Goal: Information Seeking & Learning: Learn about a topic

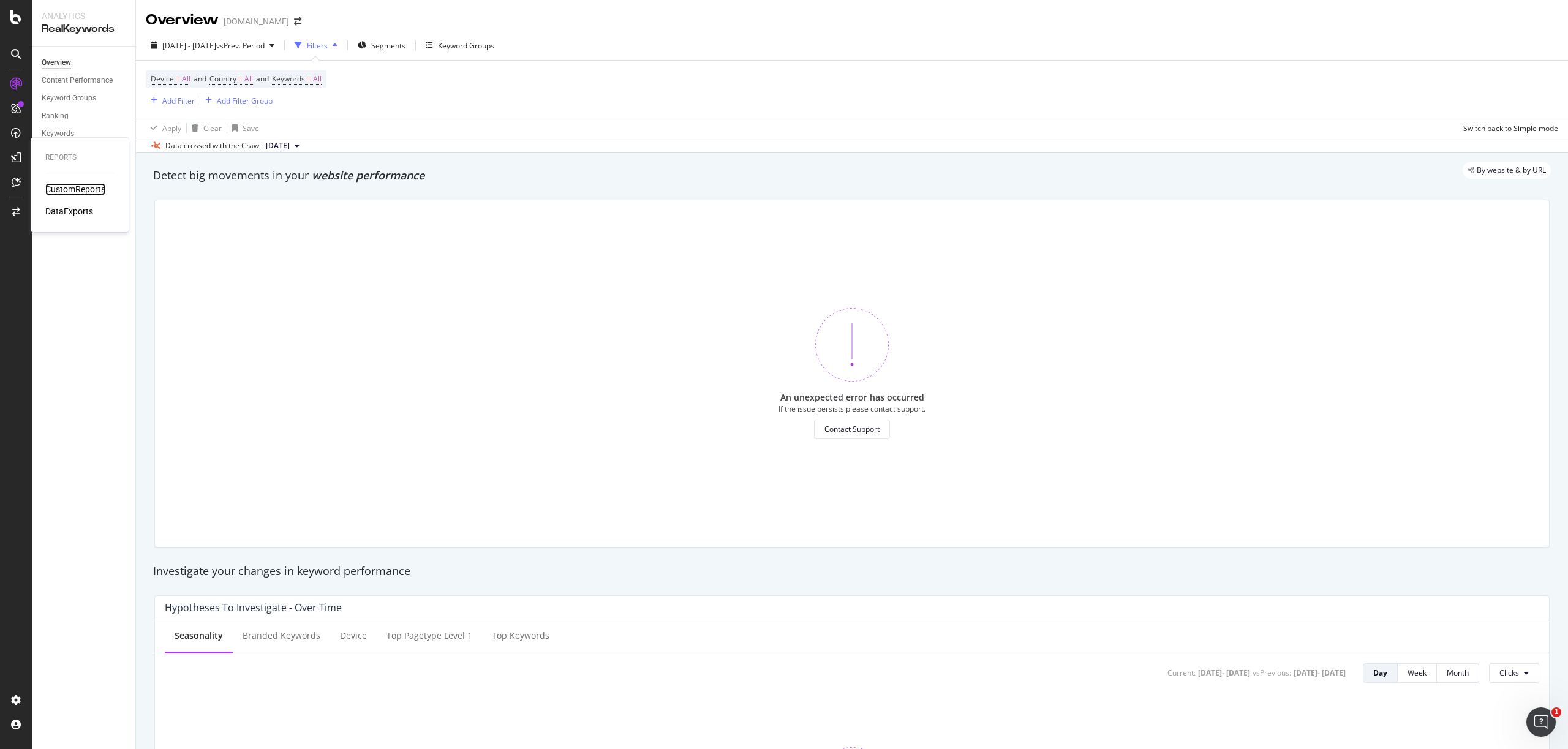
click at [56, 187] on div "CustomReports" at bounding box center [75, 189] width 60 height 13
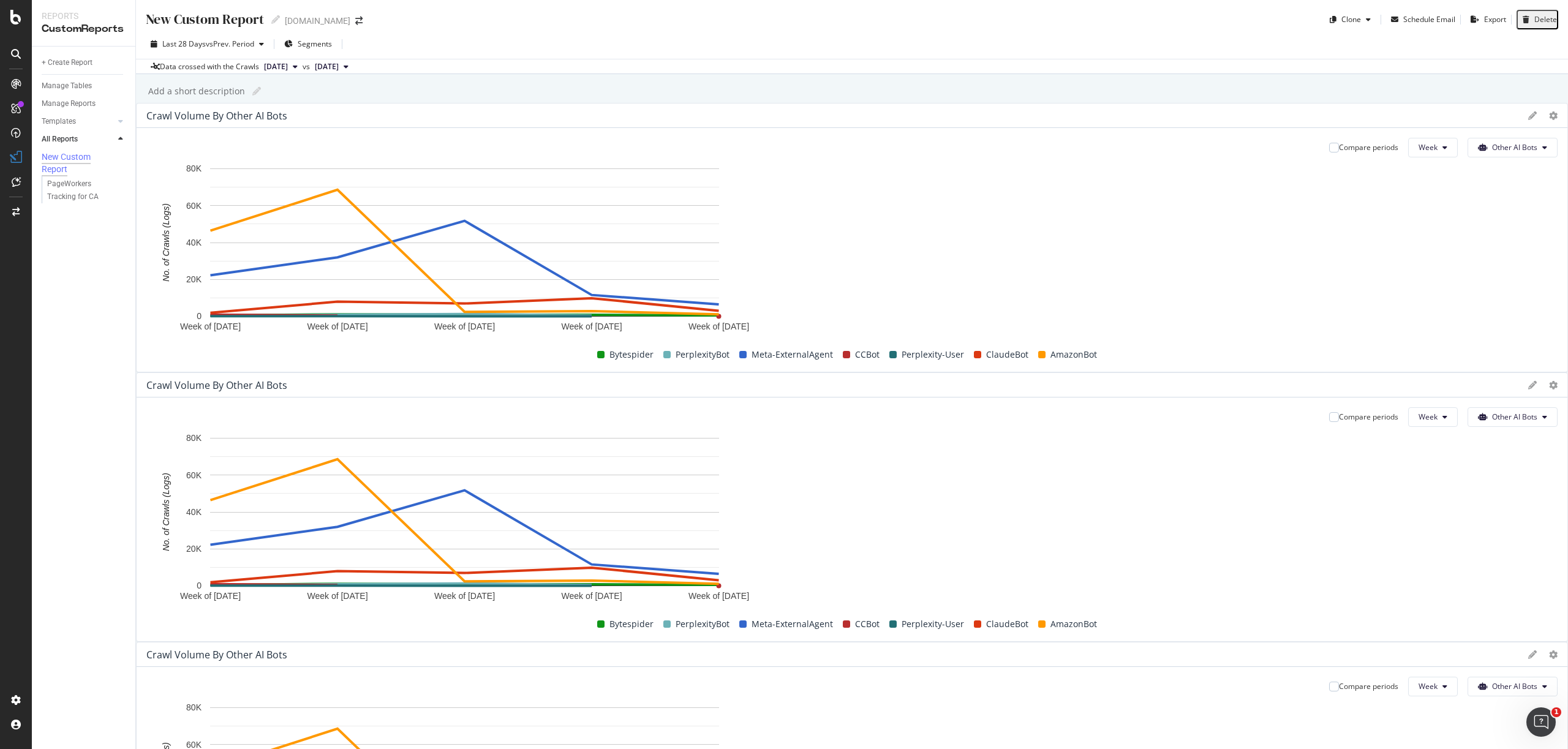
click at [324, 17] on div "[DOMAIN_NAME]" at bounding box center [317, 21] width 65 height 13
click at [13, 15] on icon at bounding box center [16, 17] width 11 height 14
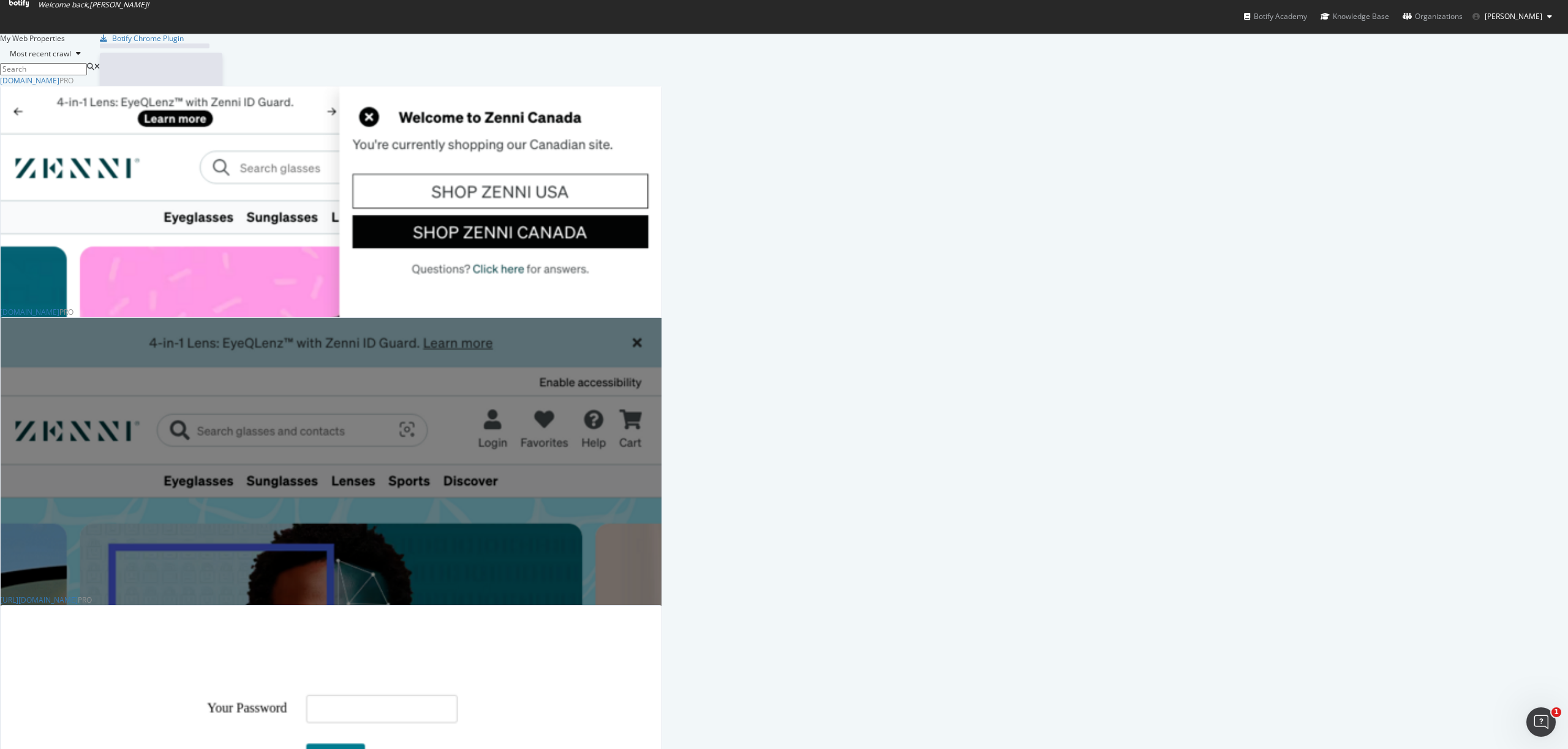
scroll to position [749, 1568]
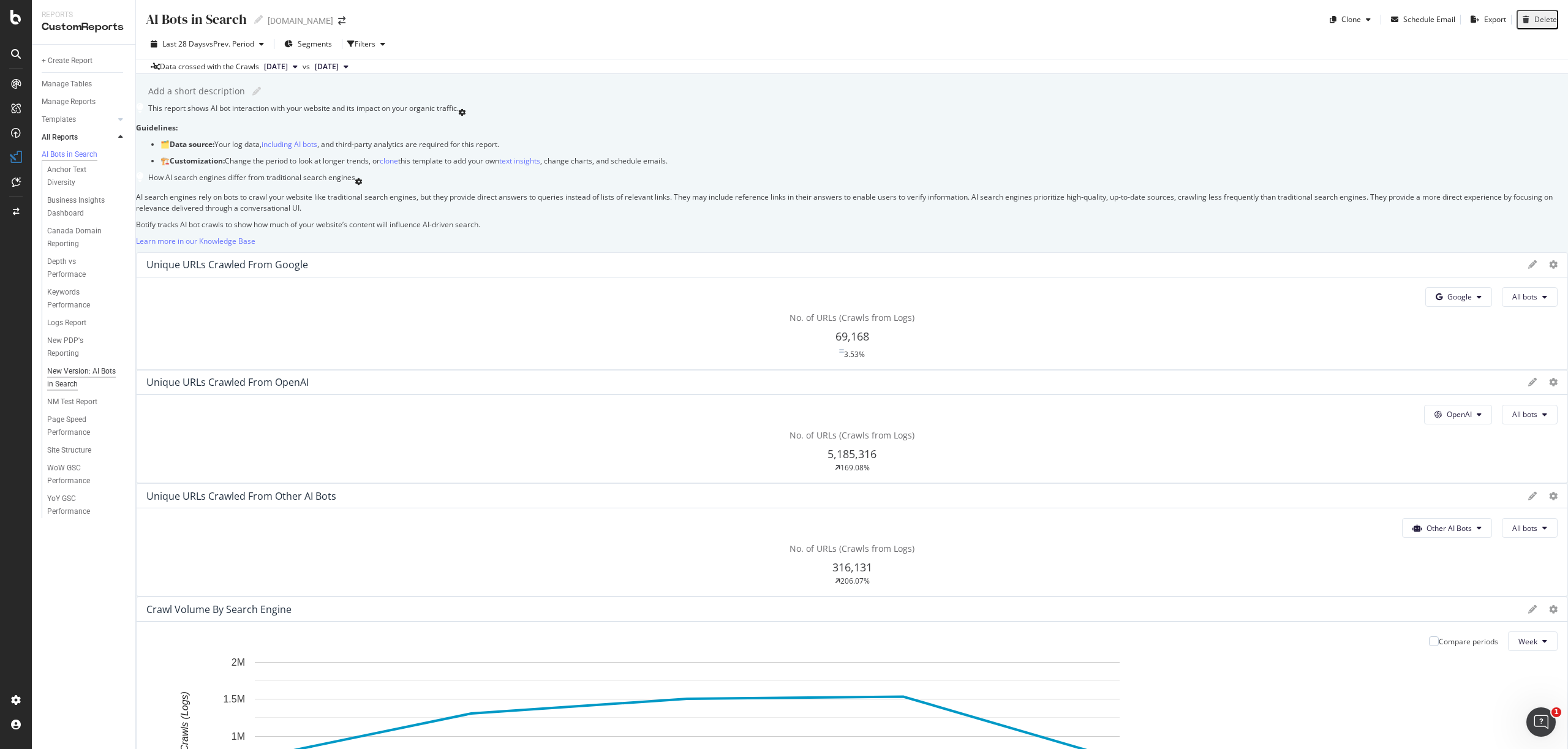
click at [65, 376] on div "New Version: AI Bots in Search" at bounding box center [82, 378] width 71 height 26
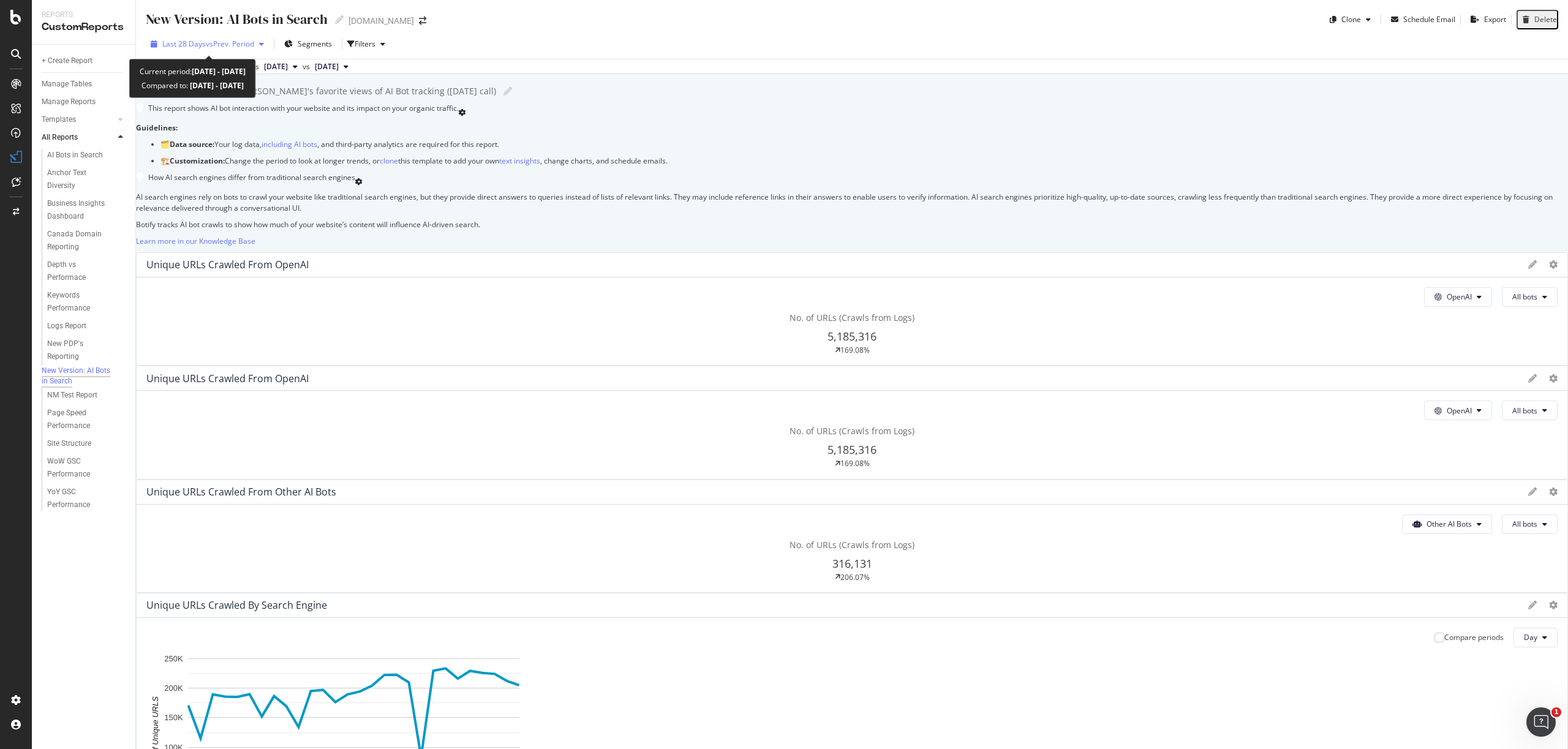
click at [213, 43] on span "vs Prev. Period" at bounding box center [230, 44] width 48 height 11
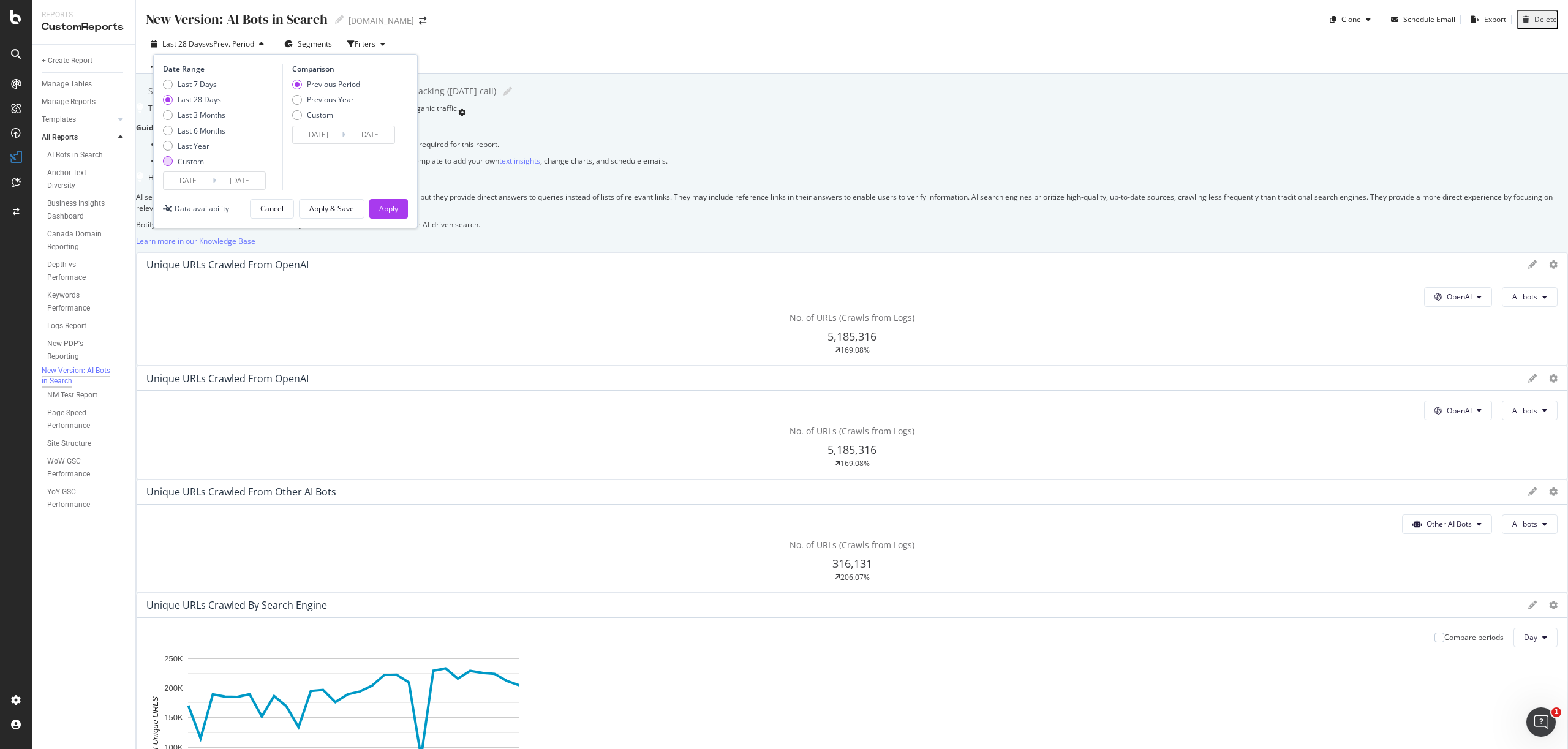
click at [181, 165] on div "Custom" at bounding box center [190, 161] width 26 height 11
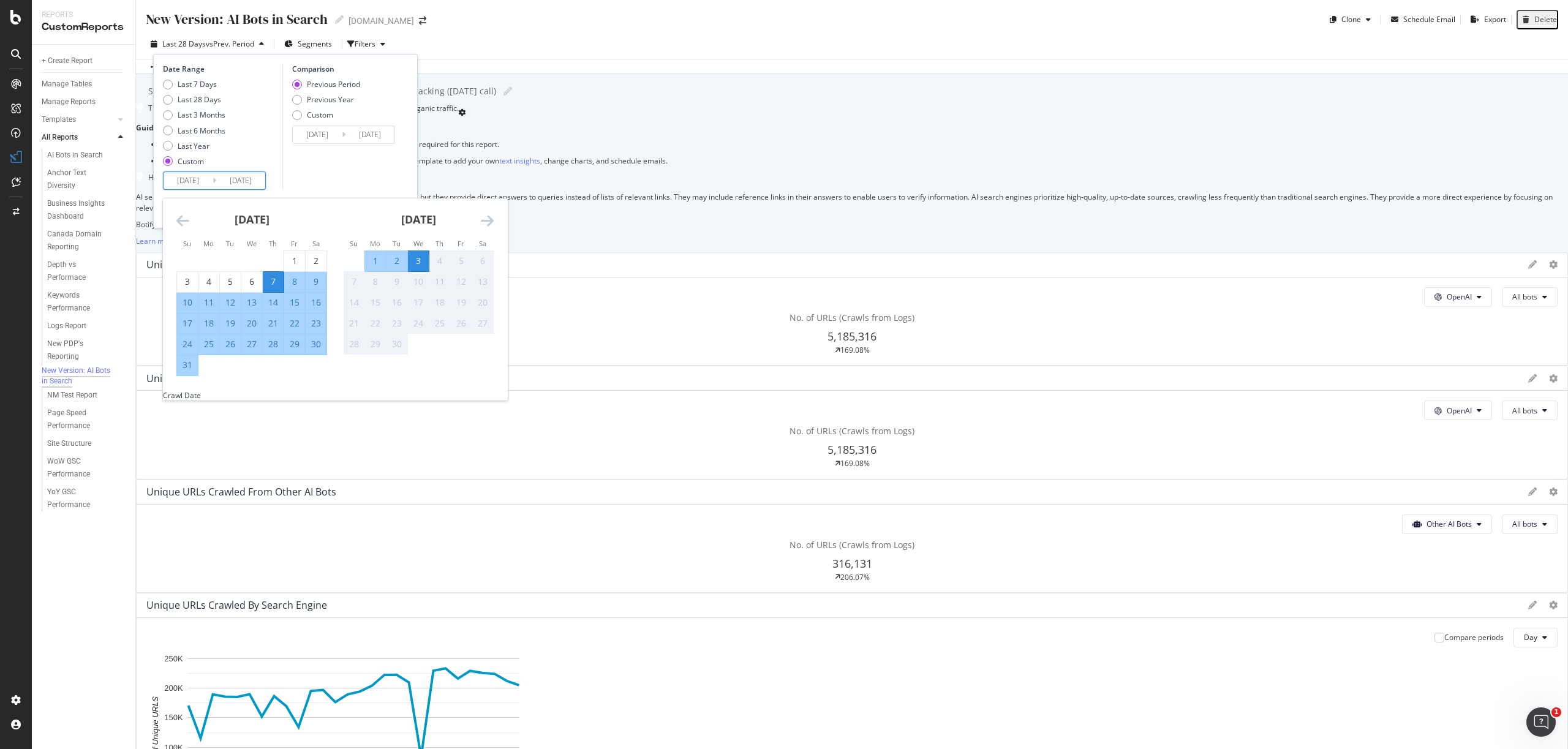
click at [199, 185] on input "[DATE]" at bounding box center [187, 180] width 49 height 17
click at [290, 261] on div "1" at bounding box center [294, 261] width 21 height 13
type input "[DATE]"
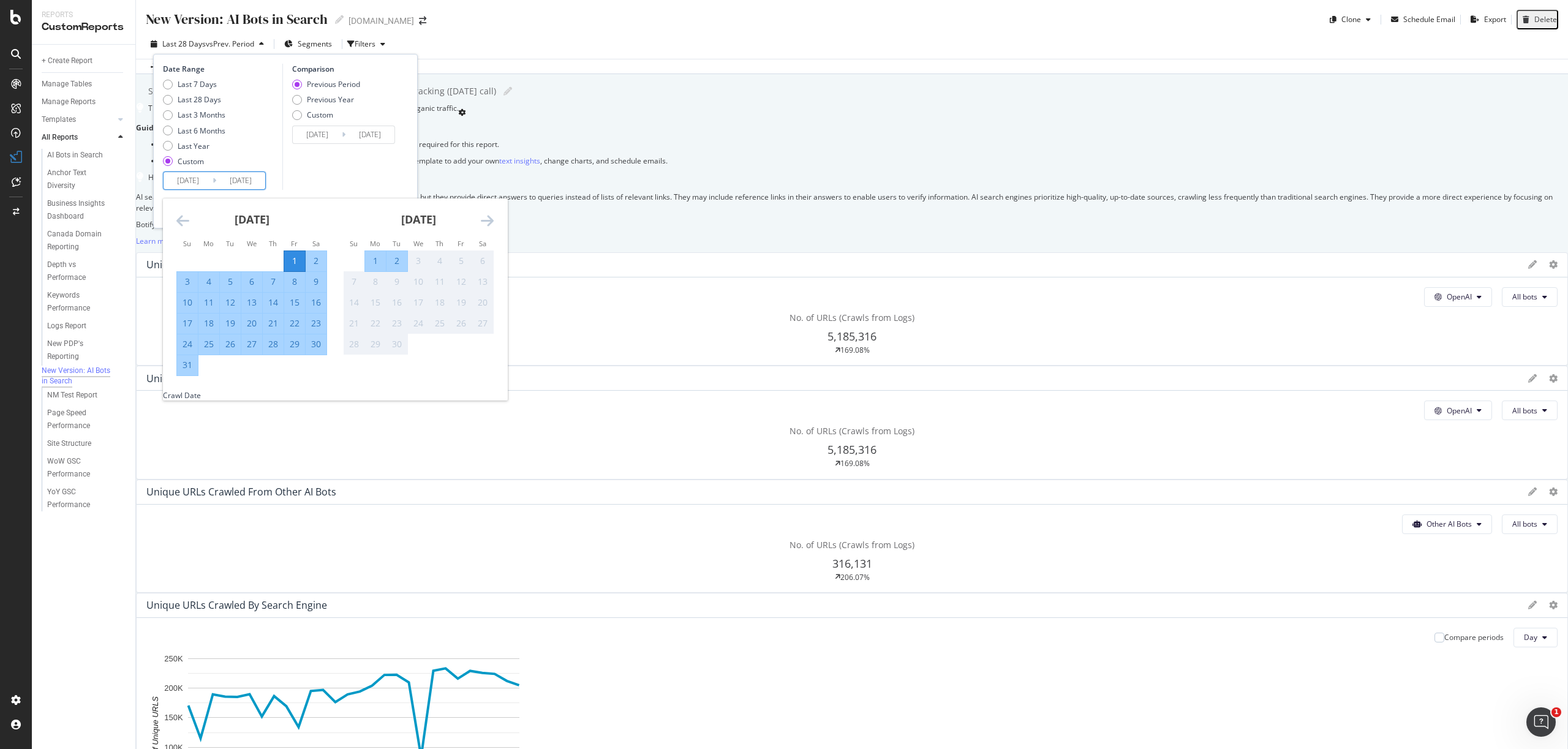
click at [188, 366] on div "31" at bounding box center [186, 365] width 21 height 13
type input "[DATE]"
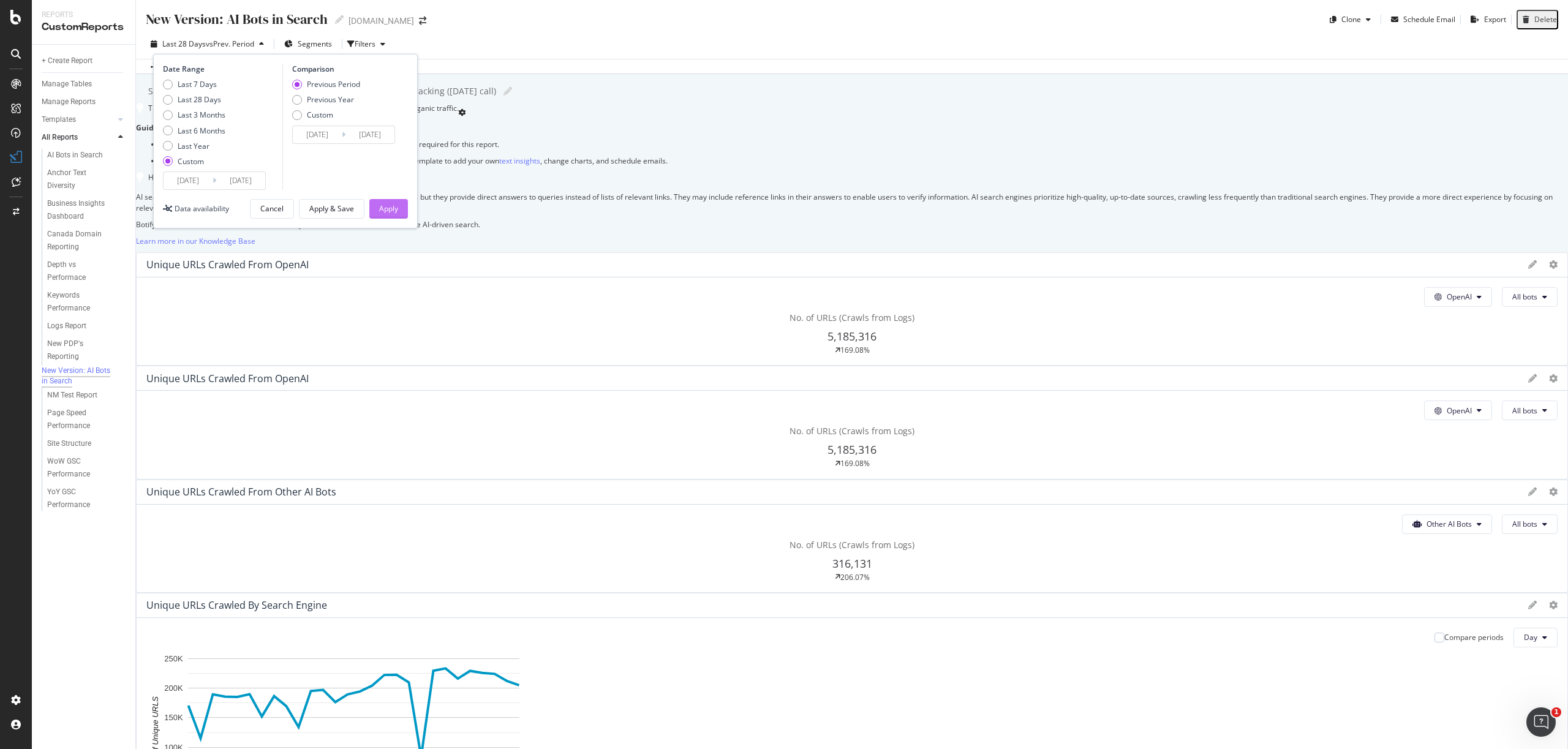
click at [395, 208] on div "Apply" at bounding box center [388, 209] width 19 height 11
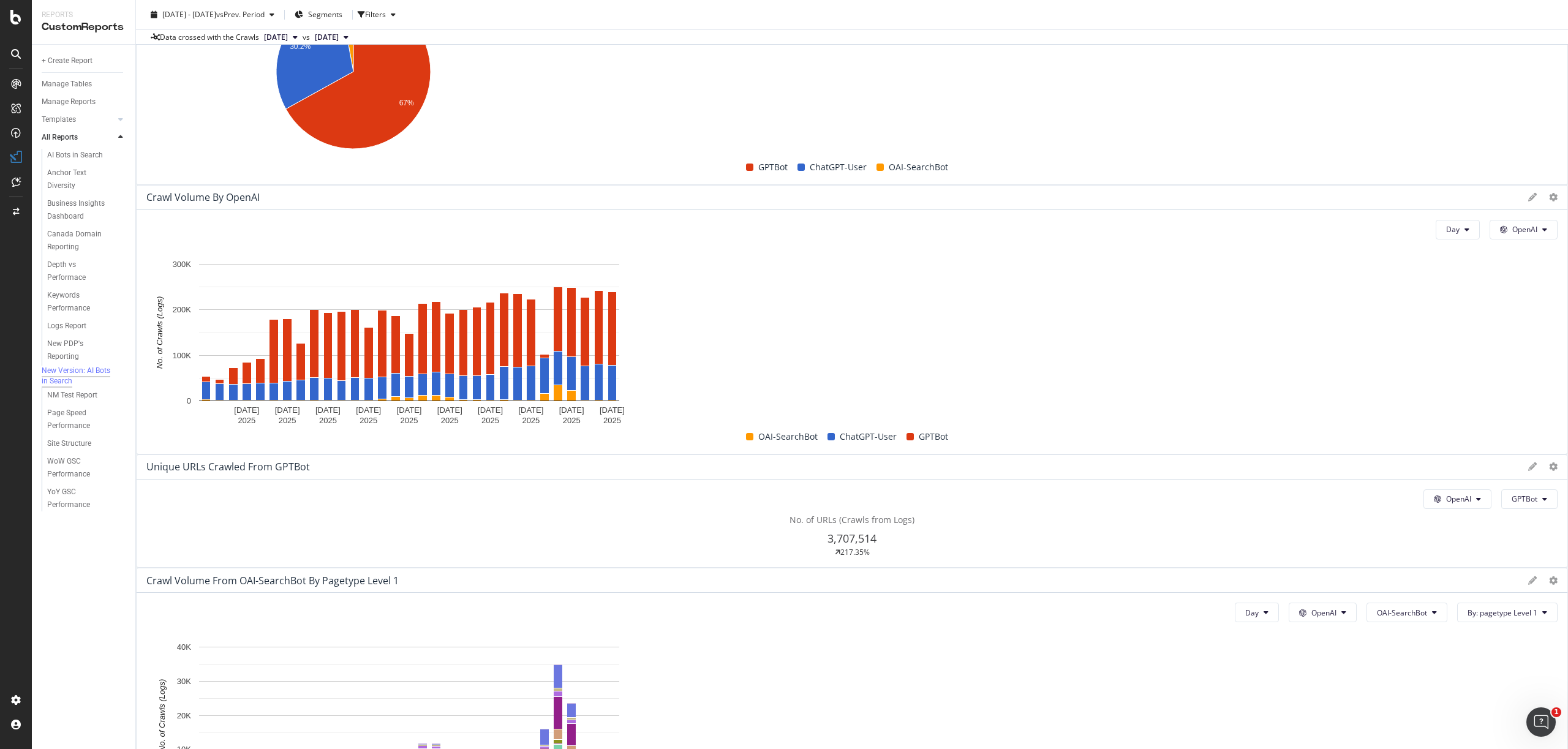
scroll to position [1435, 0]
click at [115, 120] on div at bounding box center [121, 119] width 13 height 13
click at [95, 135] on div "AI Bots in Search" at bounding box center [75, 137] width 56 height 13
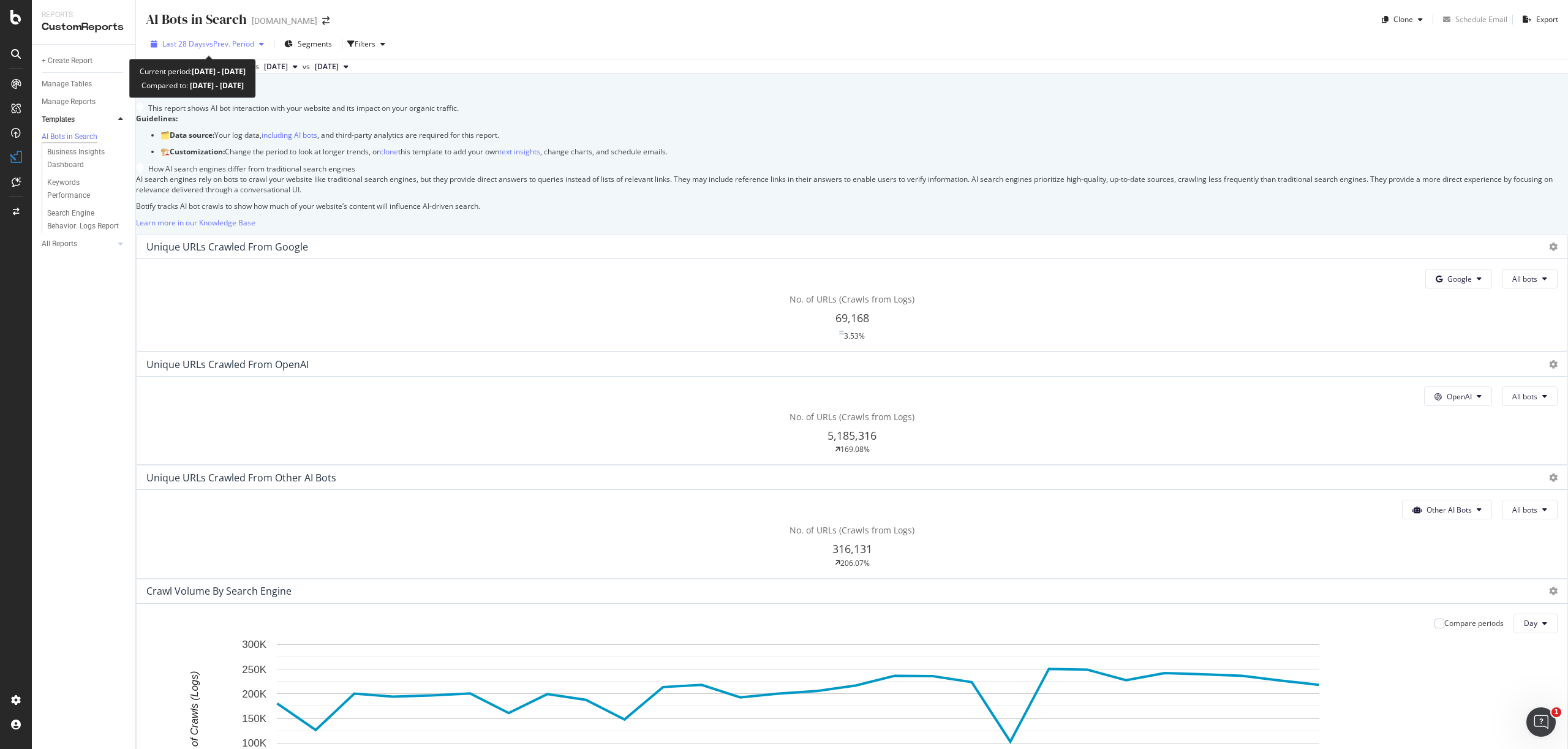
click at [221, 43] on span "vs Prev. Period" at bounding box center [230, 44] width 48 height 11
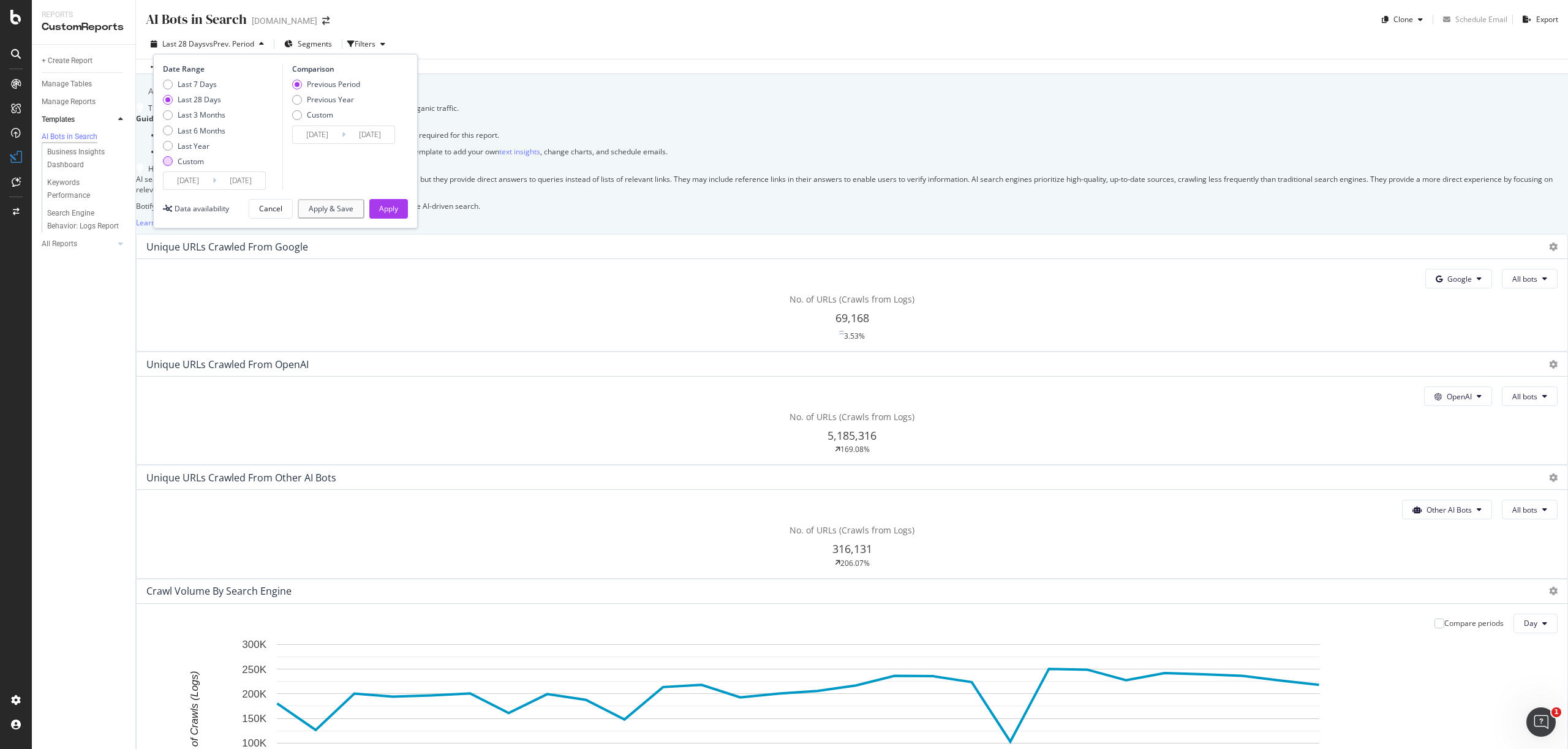
click at [188, 161] on div "Custom" at bounding box center [190, 161] width 26 height 11
click at [192, 177] on input "[DATE]" at bounding box center [187, 180] width 49 height 17
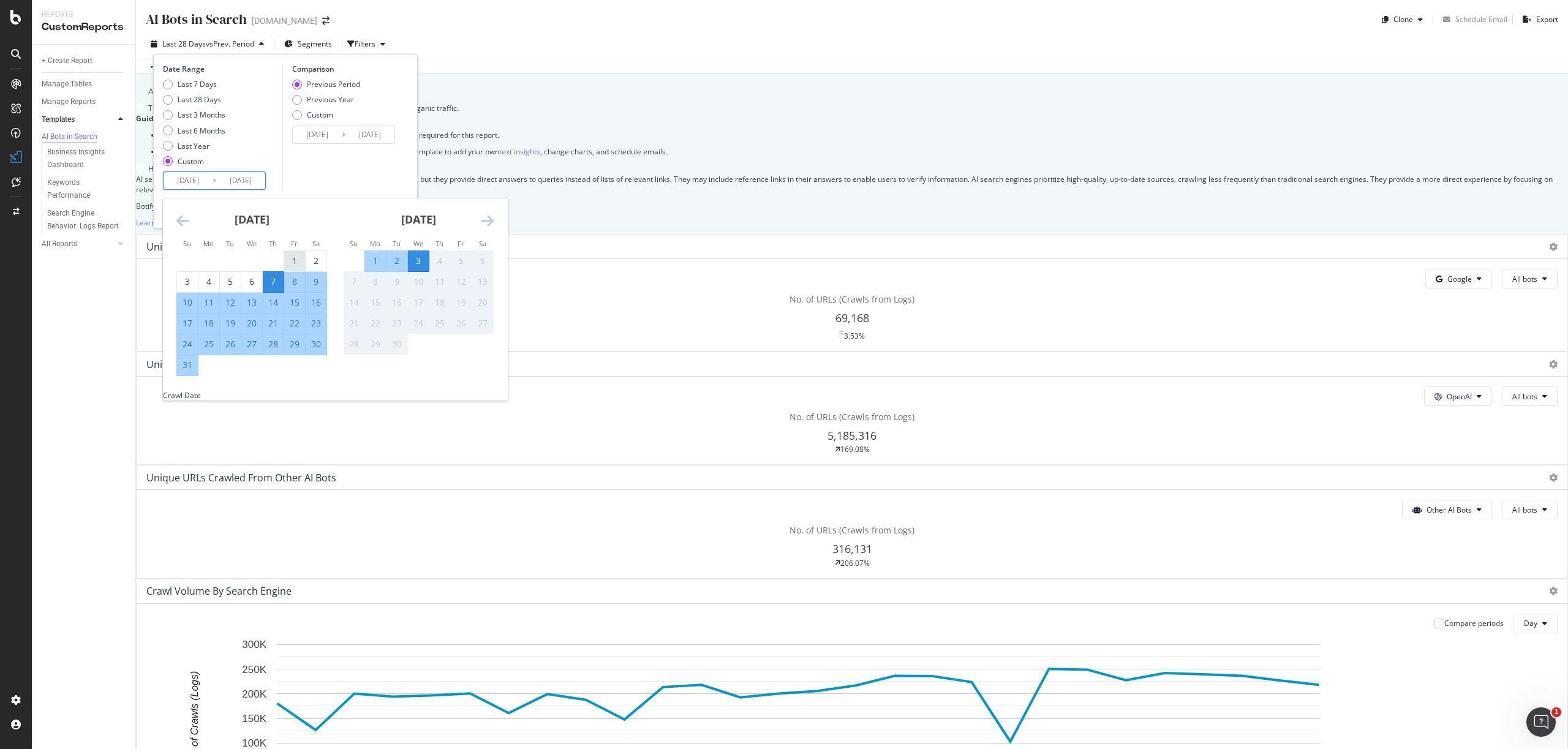
click at [291, 257] on div "1" at bounding box center [294, 261] width 21 height 13
type input "[DATE]"
drag, startPoint x: 190, startPoint y: 371, endPoint x: 263, endPoint y: 316, distance: 91.4
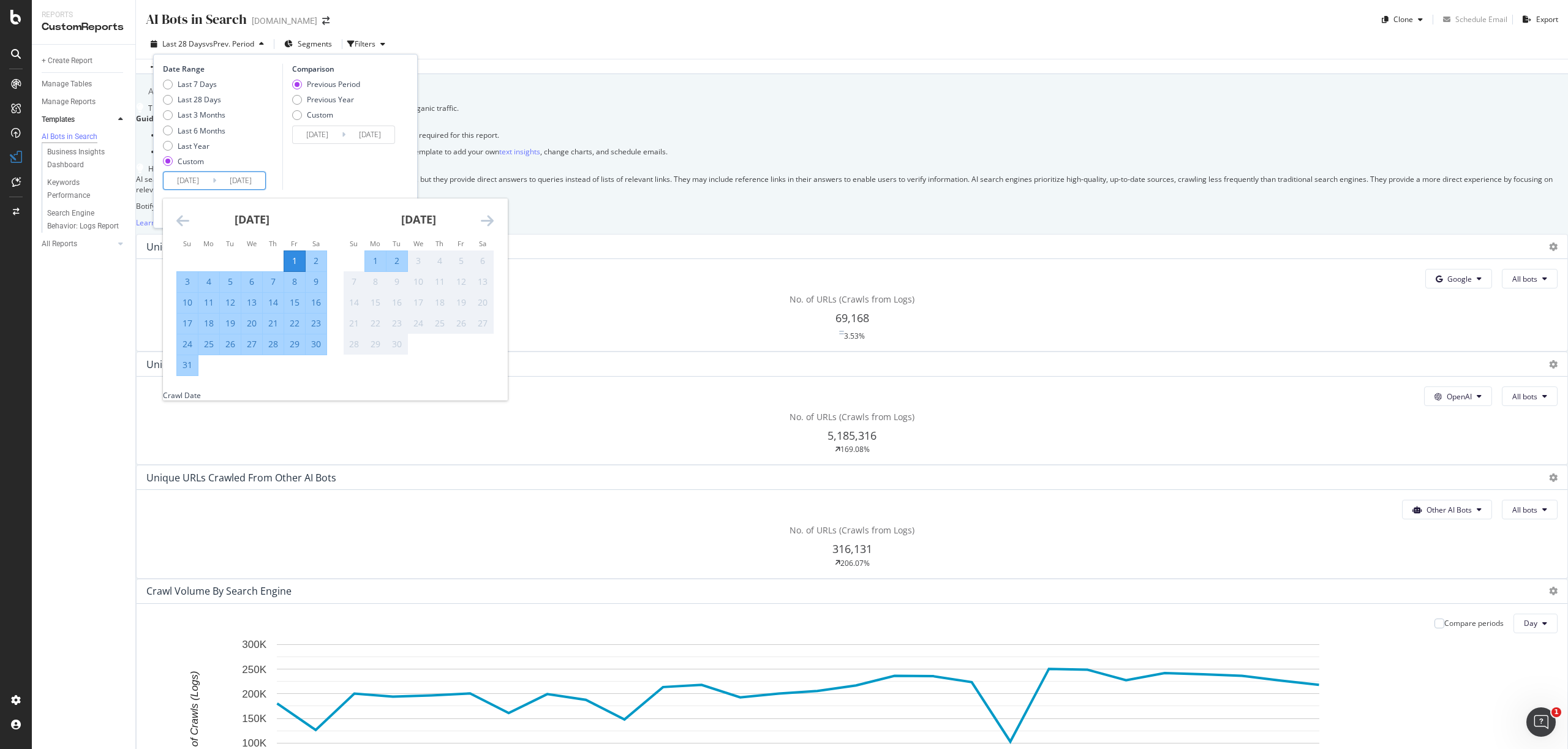
click at [190, 371] on div "31" at bounding box center [186, 365] width 21 height 13
type input "[DATE]"
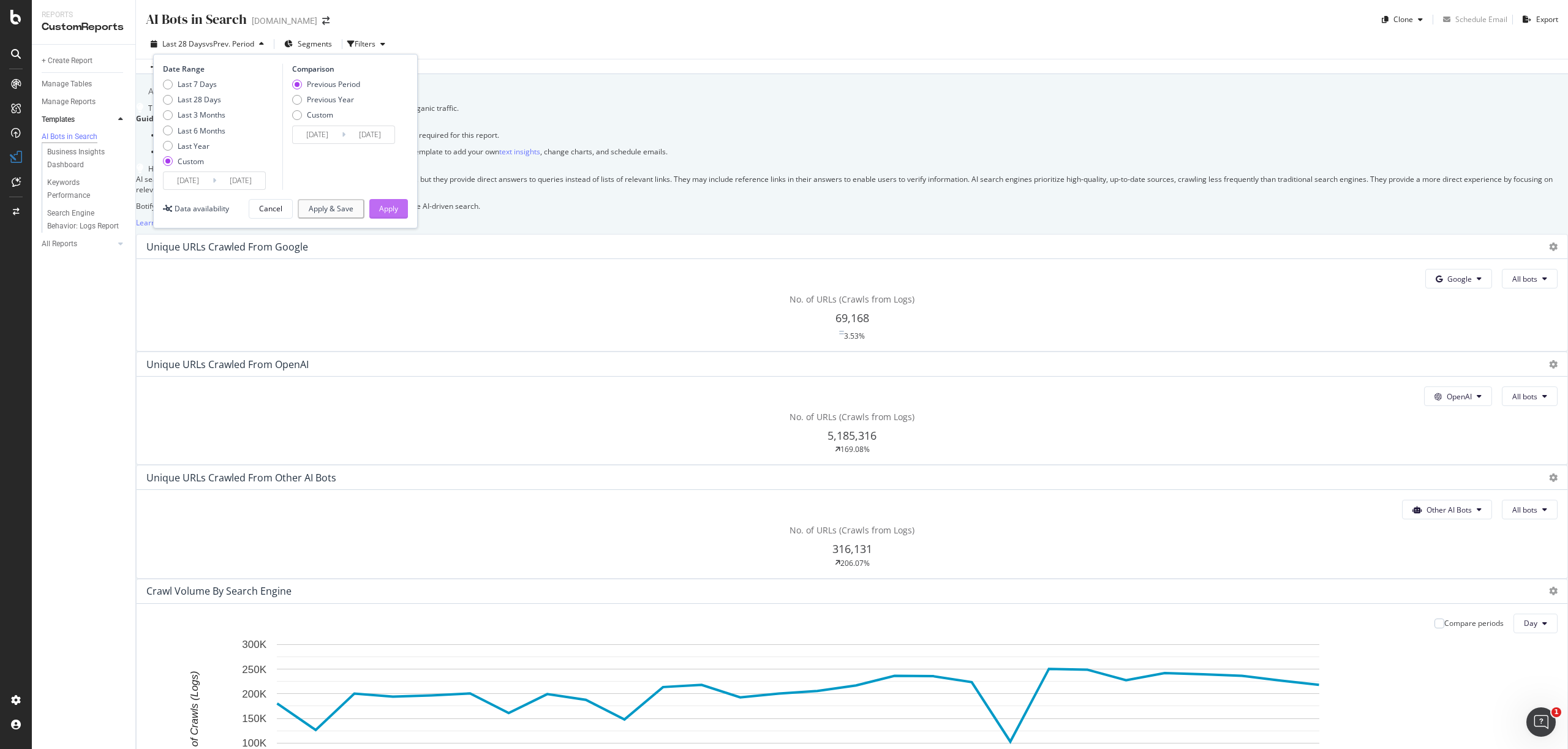
click at [392, 213] on div "Apply" at bounding box center [388, 209] width 19 height 11
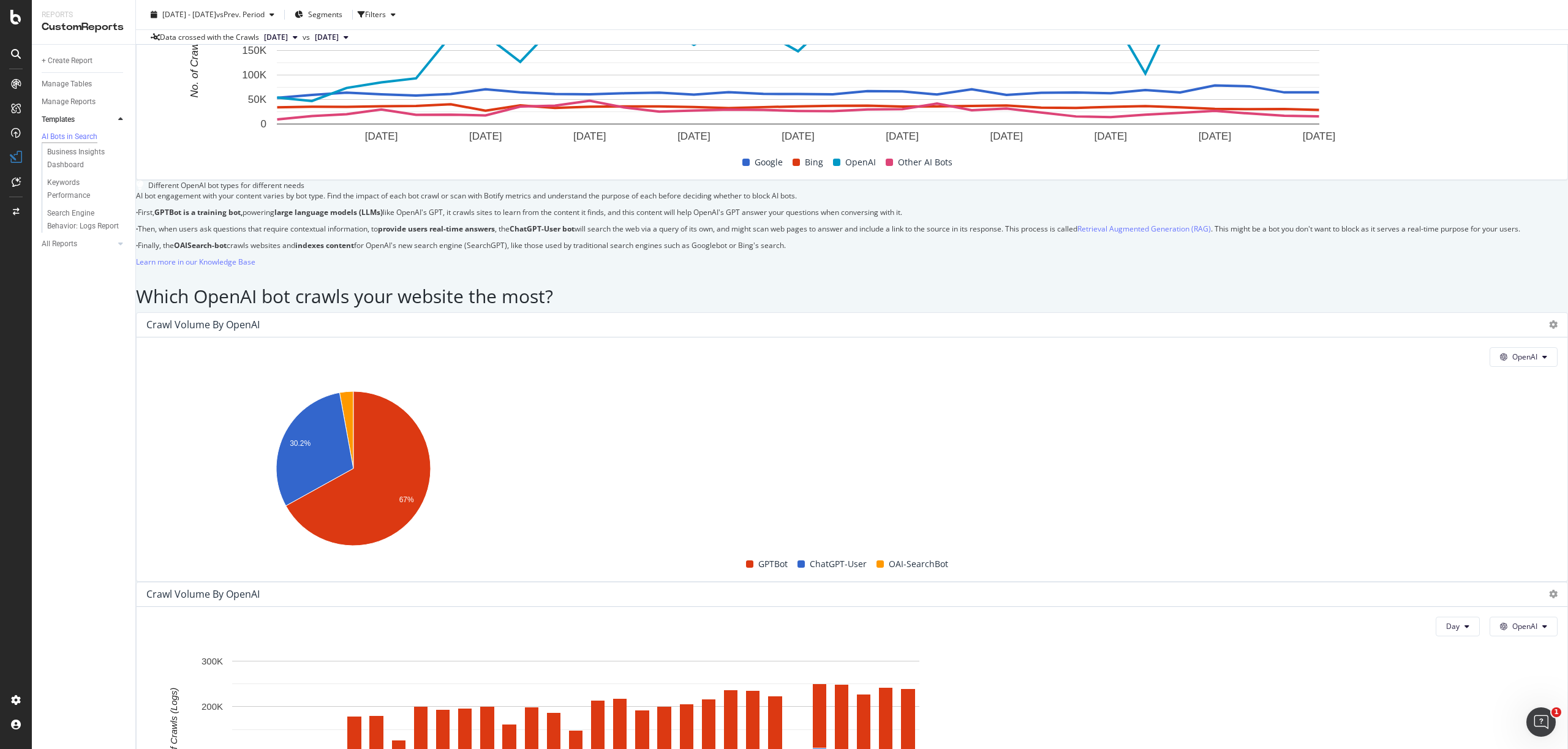
scroll to position [747, 0]
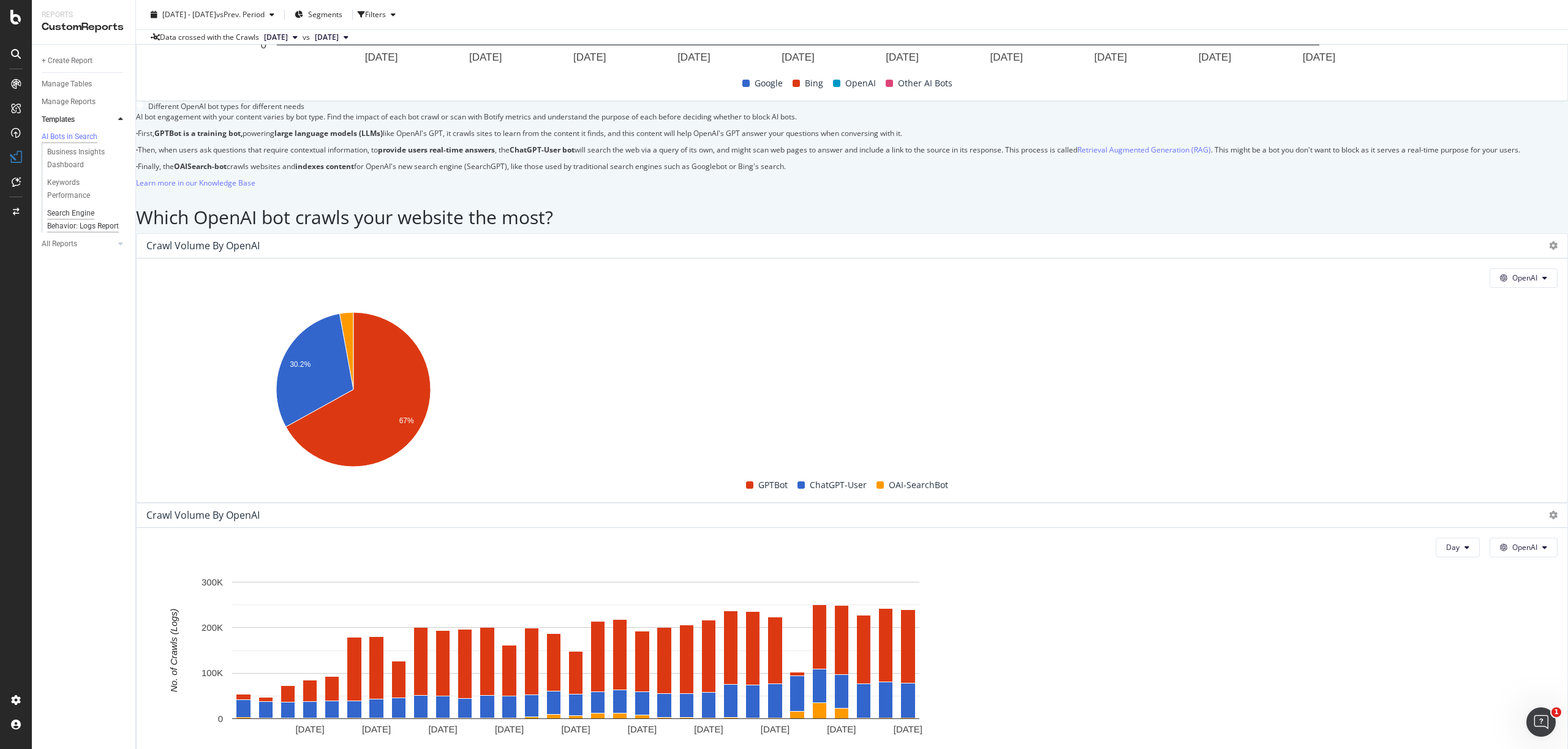
click at [69, 223] on div "Search Engine Behavior: Logs Report" at bounding box center [83, 220] width 73 height 26
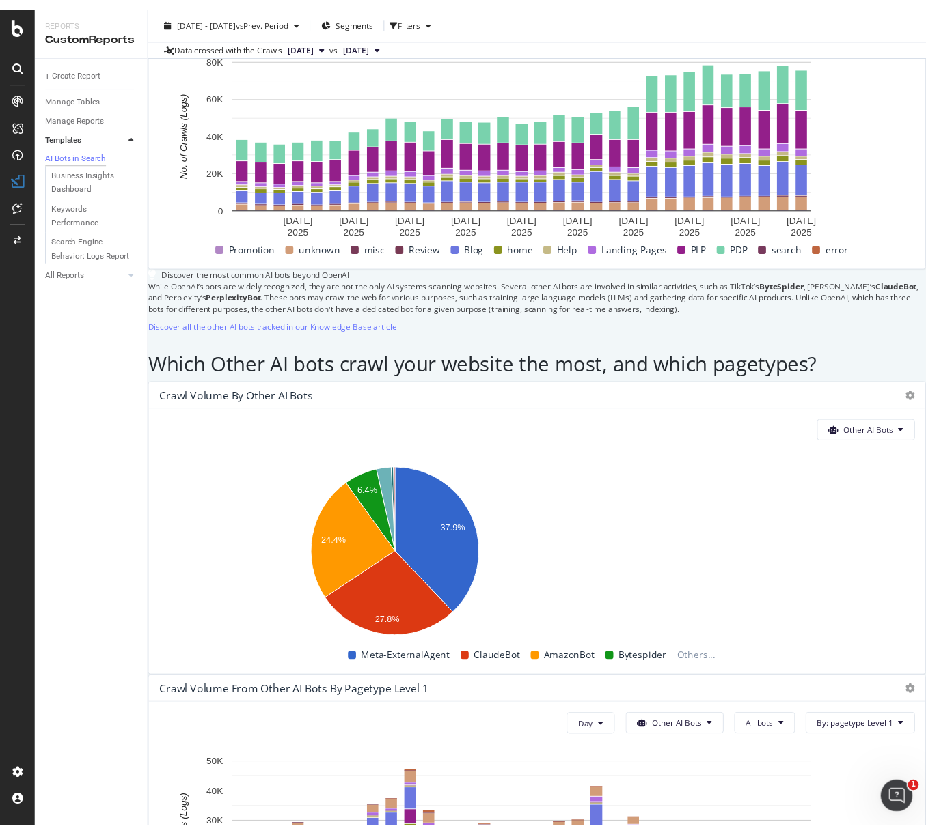
scroll to position [1949, 0]
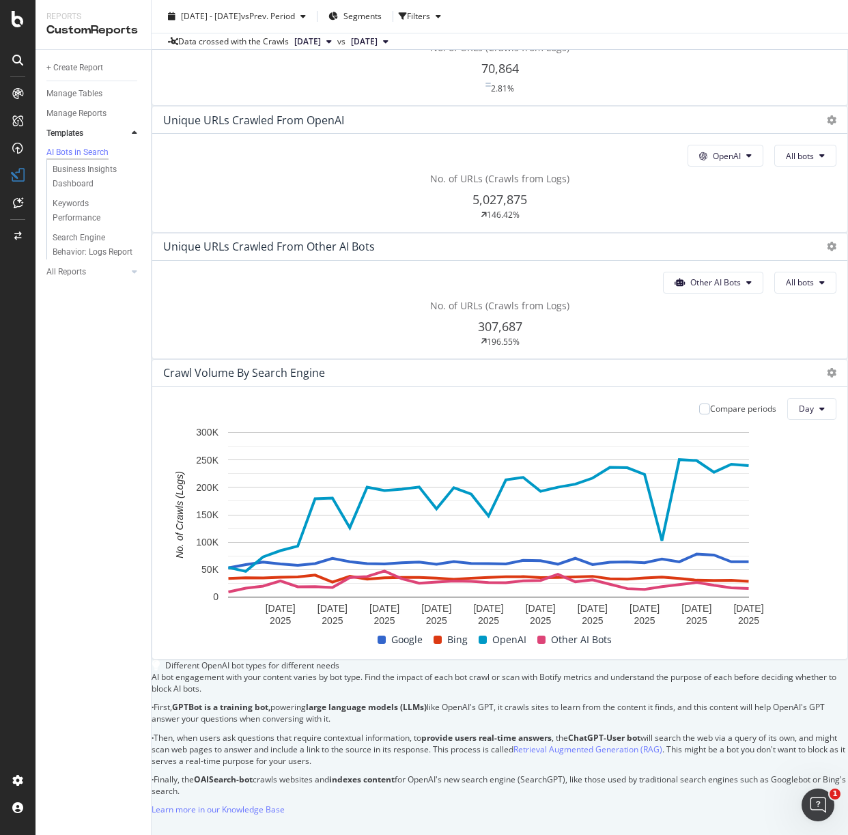
scroll to position [0, 0]
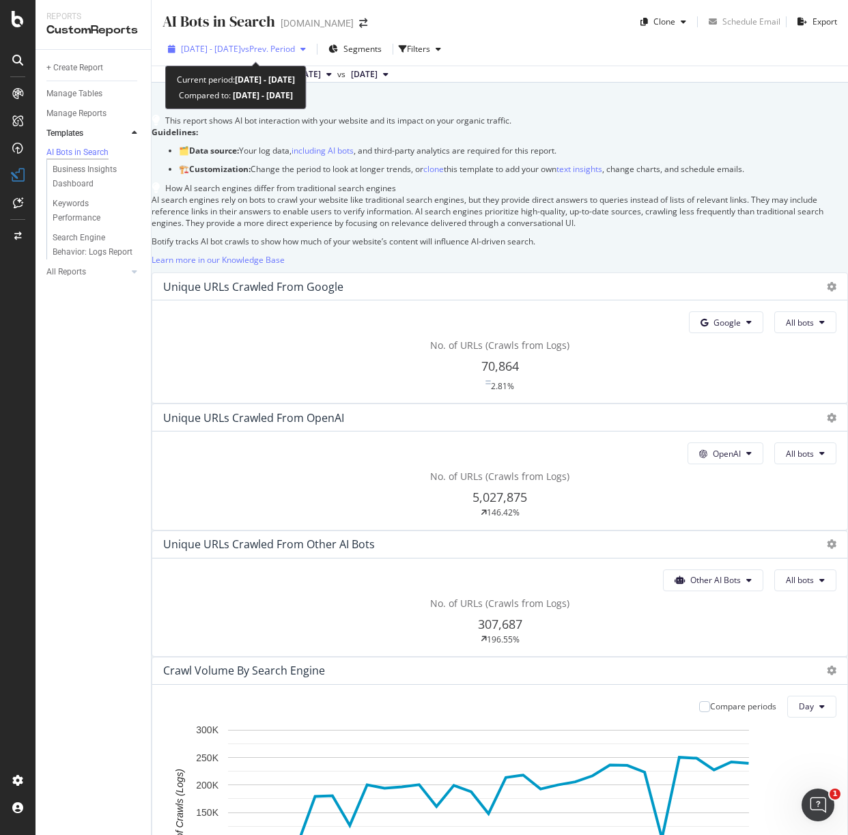
click at [241, 50] on span "[DATE] - [DATE]" at bounding box center [211, 49] width 60 height 12
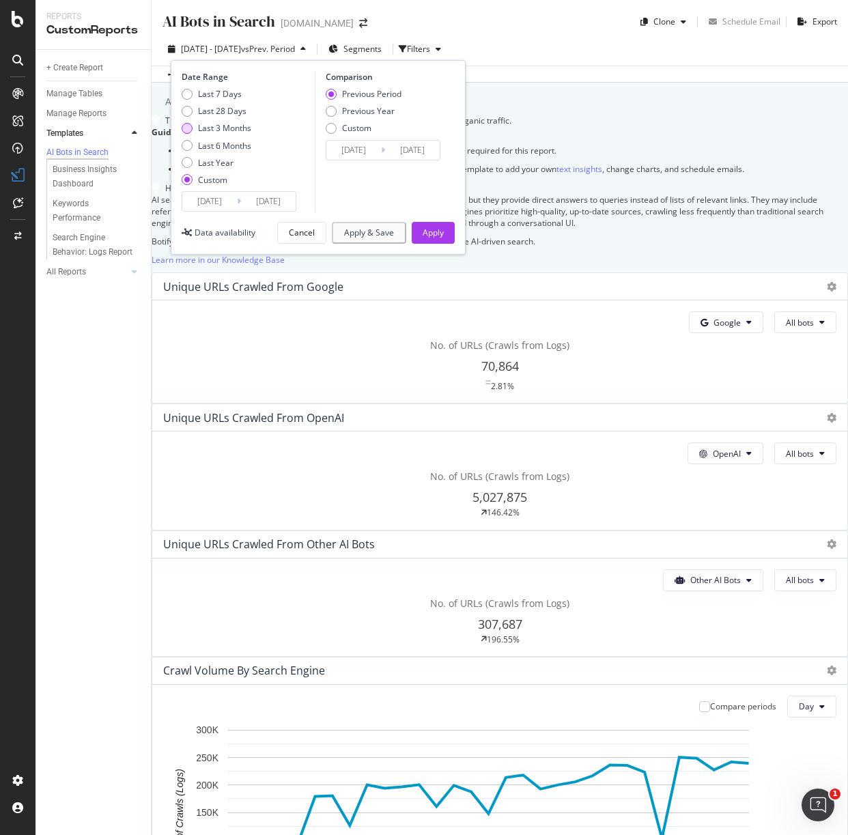
click at [186, 130] on div "Last 3 Months" at bounding box center [187, 128] width 11 height 11
type input "[DATE]"
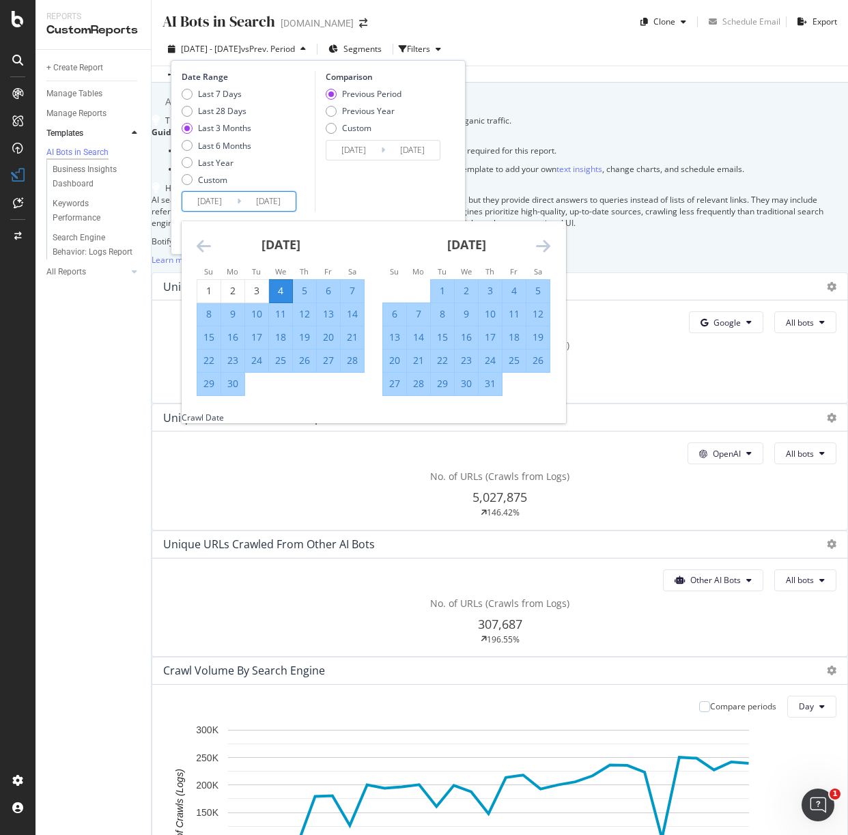
click at [207, 204] on input "[DATE]" at bounding box center [209, 201] width 55 height 19
drag, startPoint x: 210, startPoint y: 286, endPoint x: 256, endPoint y: 285, distance: 45.8
click at [210, 286] on div "1" at bounding box center [208, 291] width 23 height 14
type input "[DATE]"
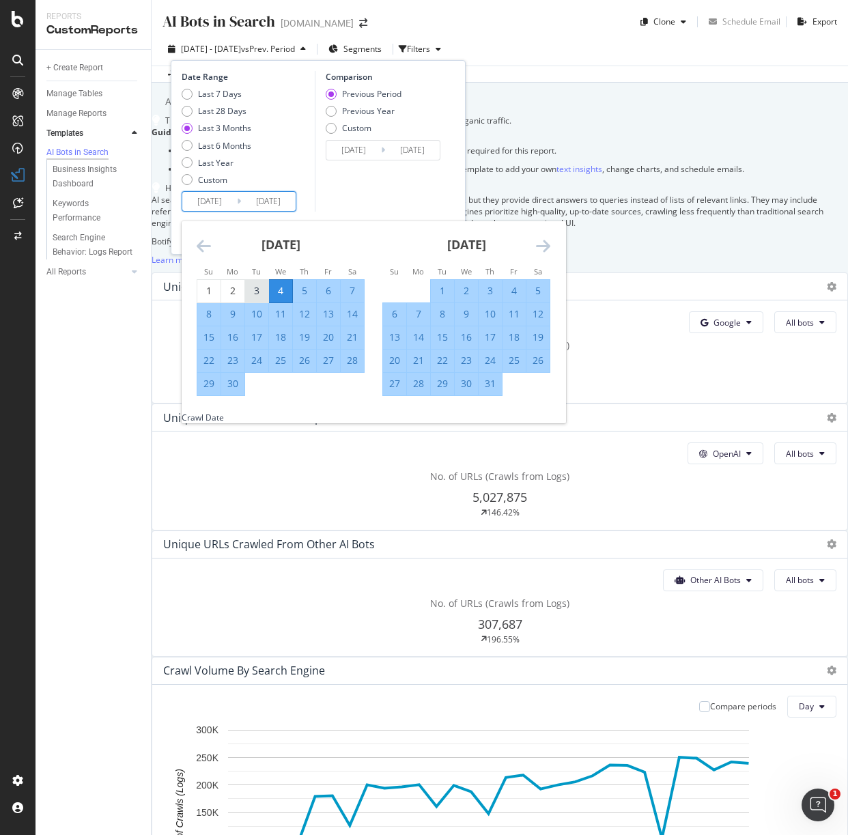
type input "[DATE]"
click at [546, 247] on icon "Move forward to switch to the next month." at bounding box center [543, 246] width 14 height 16
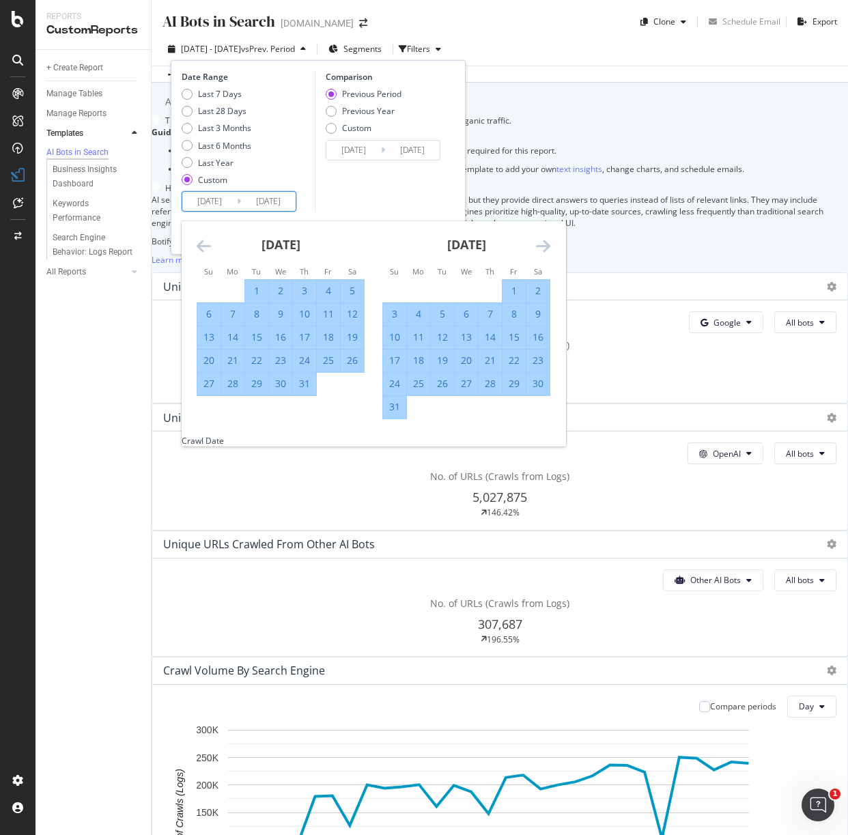
drag, startPoint x: 391, startPoint y: 406, endPoint x: 411, endPoint y: 408, distance: 19.9
click at [391, 406] on div "31" at bounding box center [394, 407] width 23 height 14
type input "[DATE]"
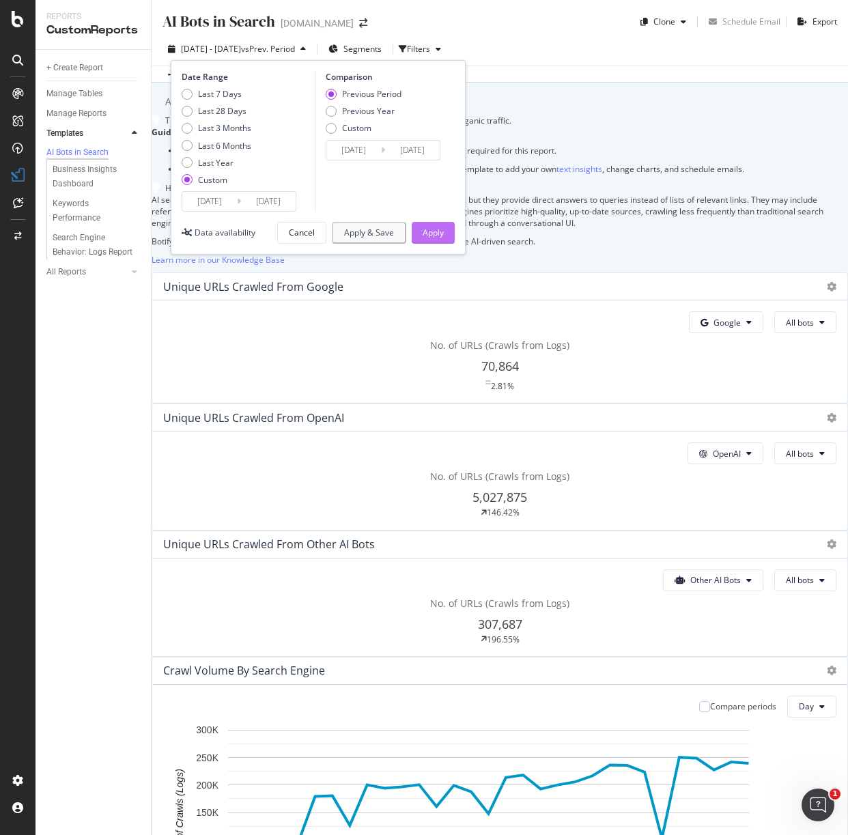
click at [432, 230] on div "Apply" at bounding box center [433, 233] width 21 height 12
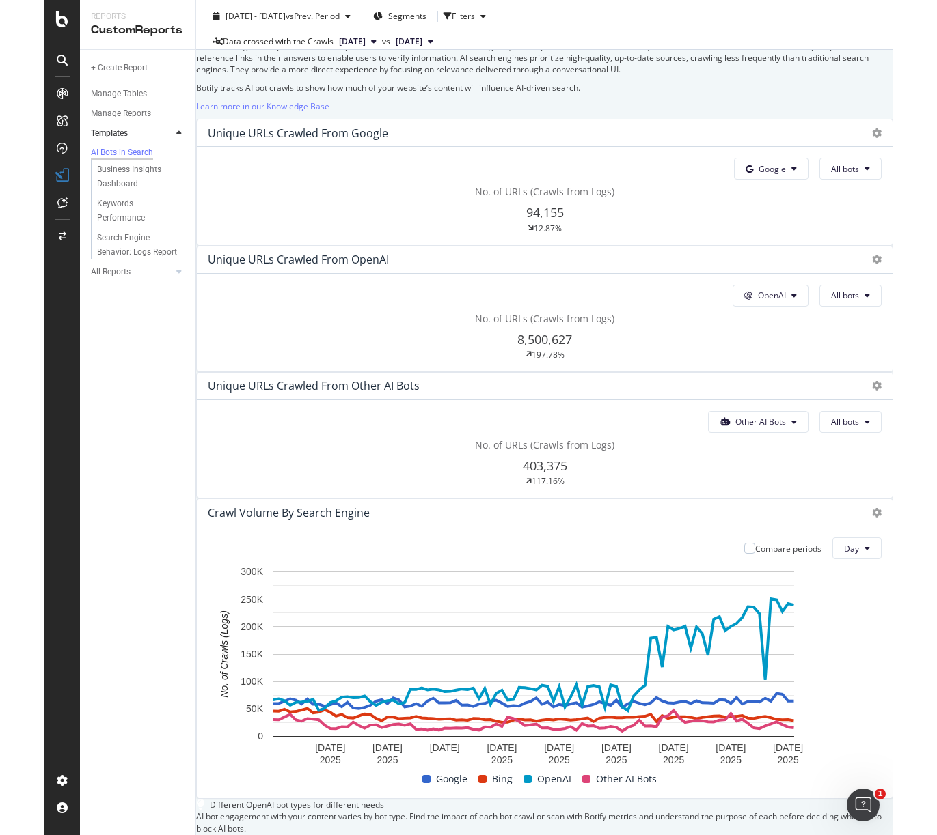
scroll to position [199, 0]
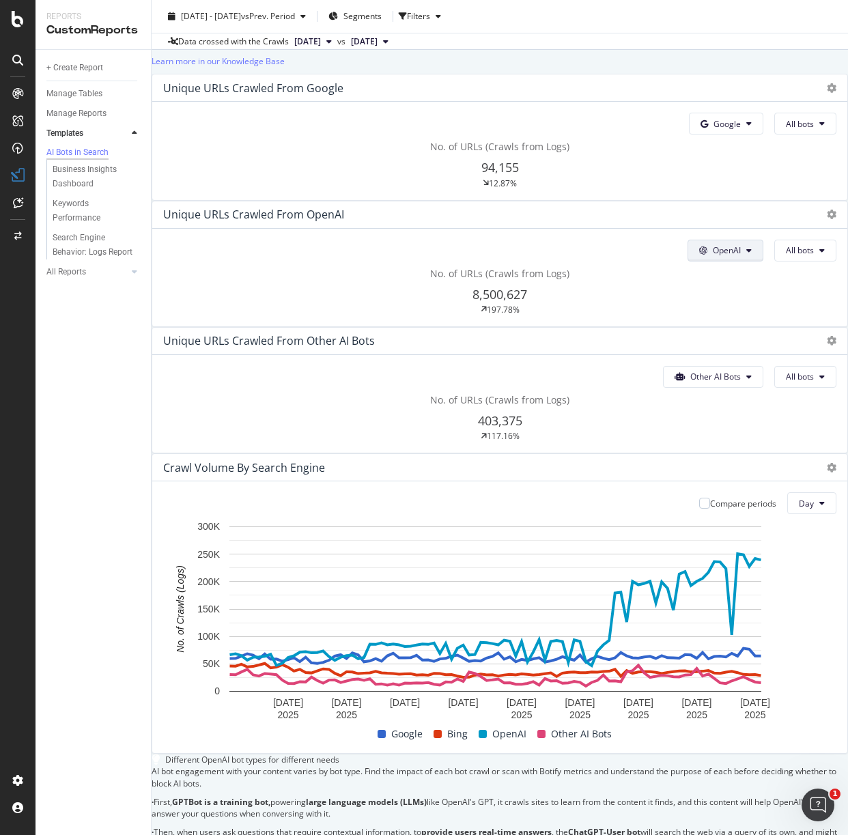
click at [713, 252] on span "OpenAI" at bounding box center [727, 251] width 28 height 12
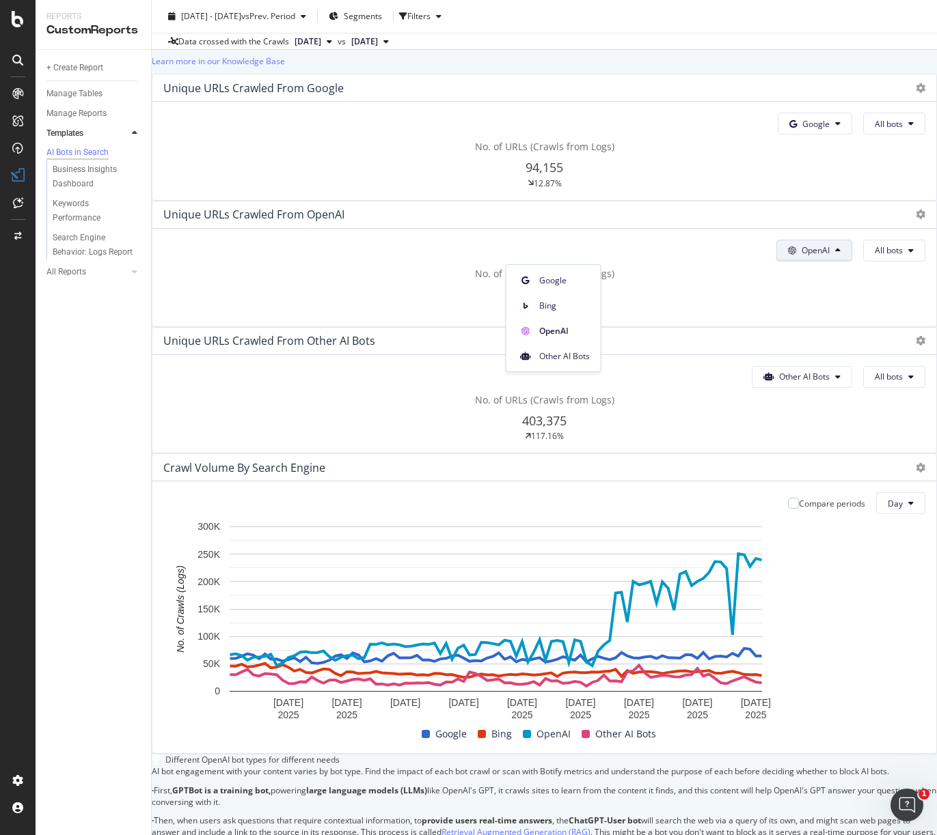
drag, startPoint x: 546, startPoint y: 252, endPoint x: 573, endPoint y: 253, distance: 27.3
click at [801, 252] on span "OpenAI" at bounding box center [815, 251] width 28 height 12
click at [874, 253] on span "All bots" at bounding box center [888, 251] width 28 height 12
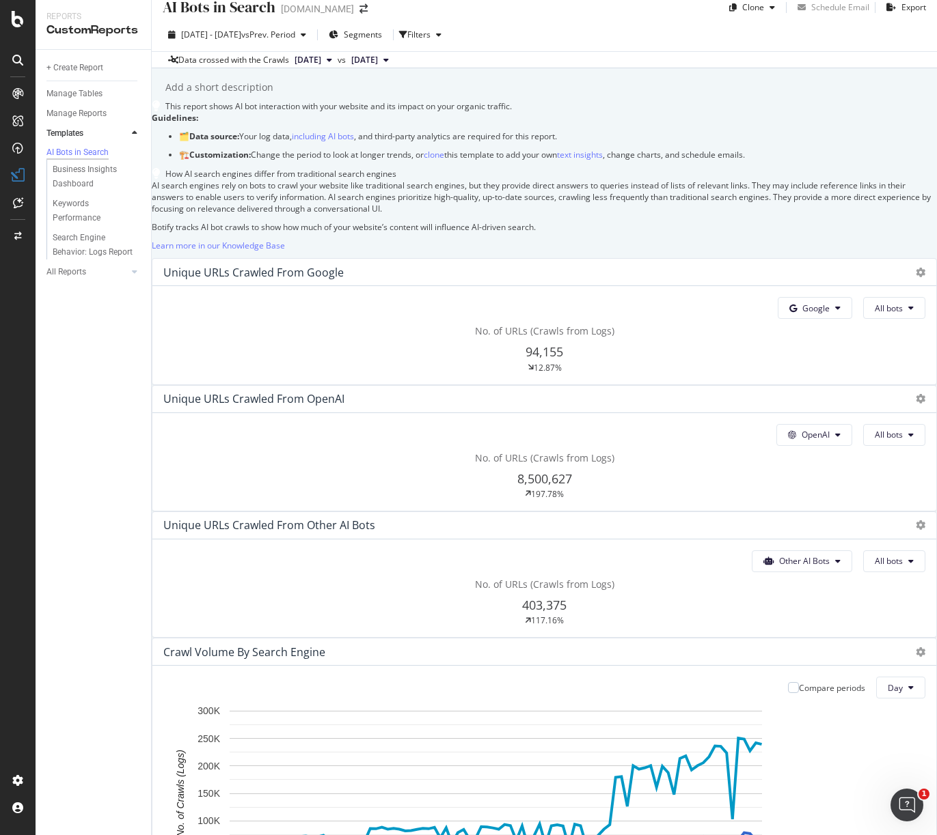
scroll to position [0, 0]
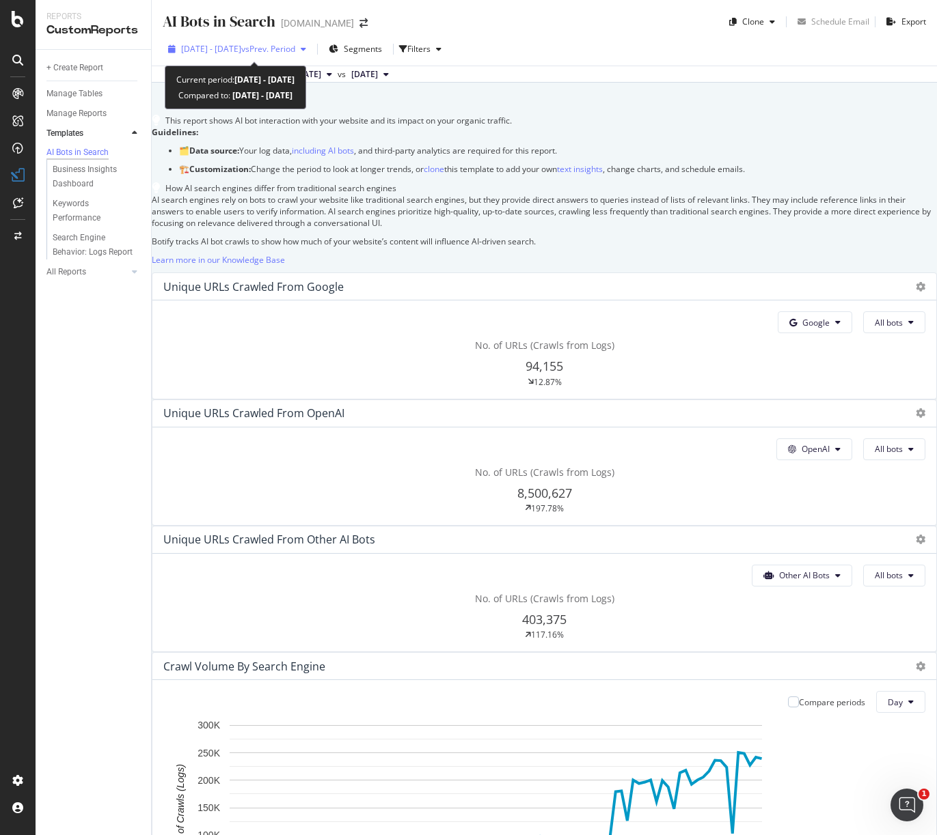
click at [242, 42] on div "[DATE] - [DATE] vs Prev. Period" at bounding box center [237, 49] width 149 height 20
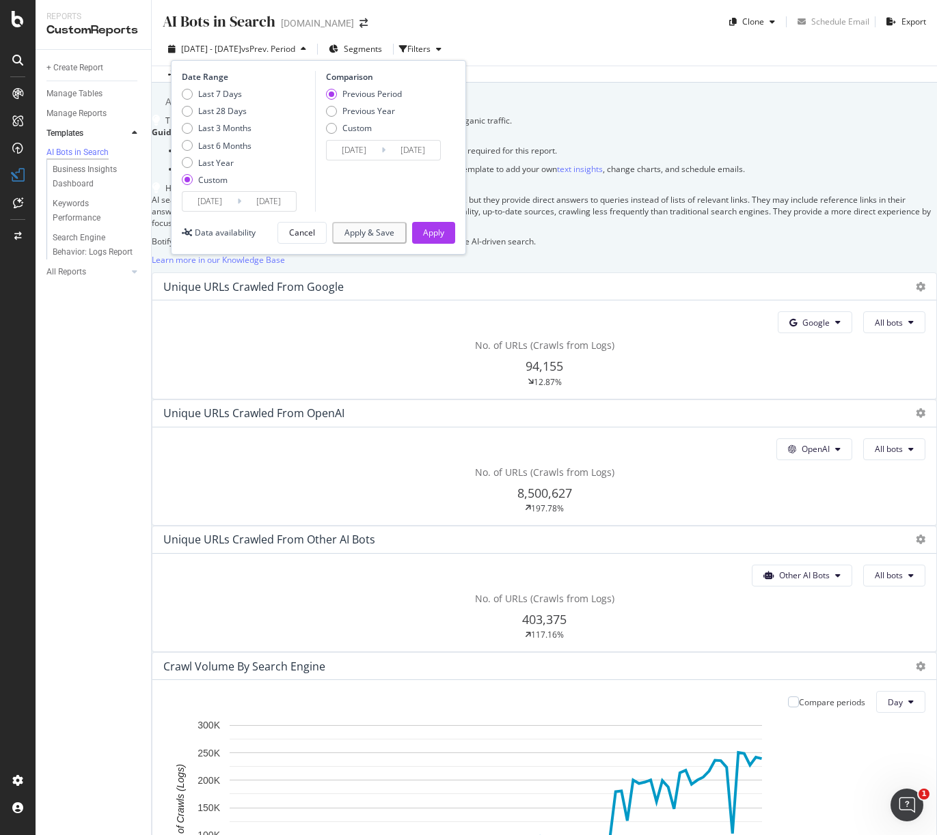
click at [201, 206] on input "[DATE]" at bounding box center [209, 201] width 55 height 19
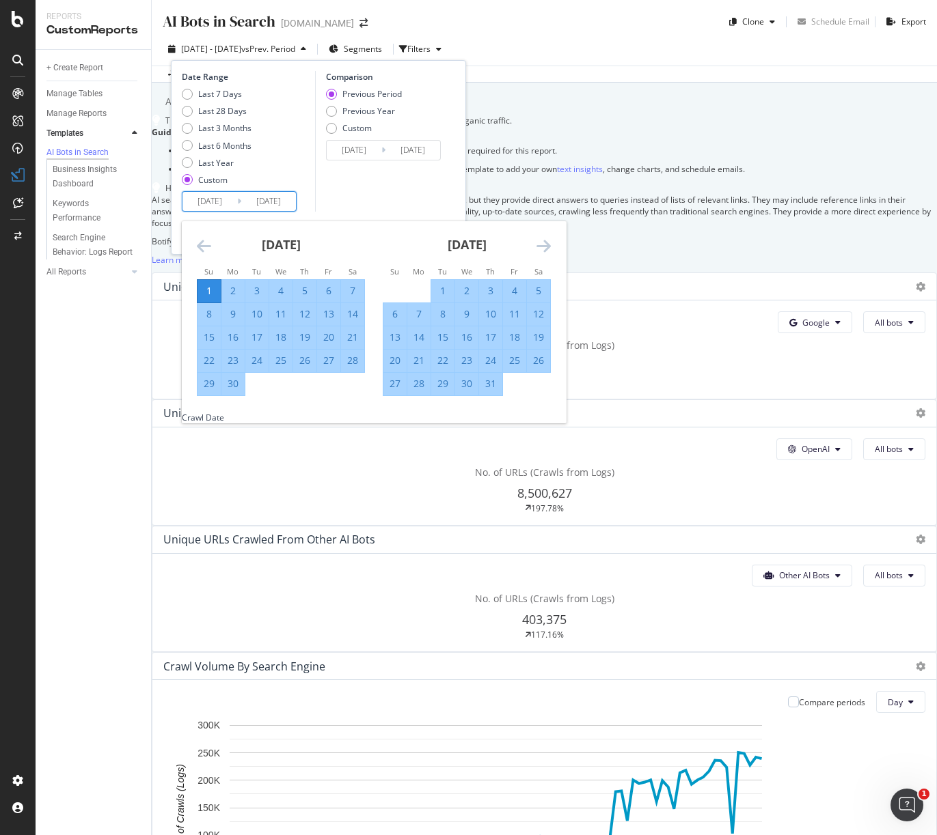
click at [544, 247] on icon "Move forward to switch to the next month." at bounding box center [543, 246] width 14 height 16
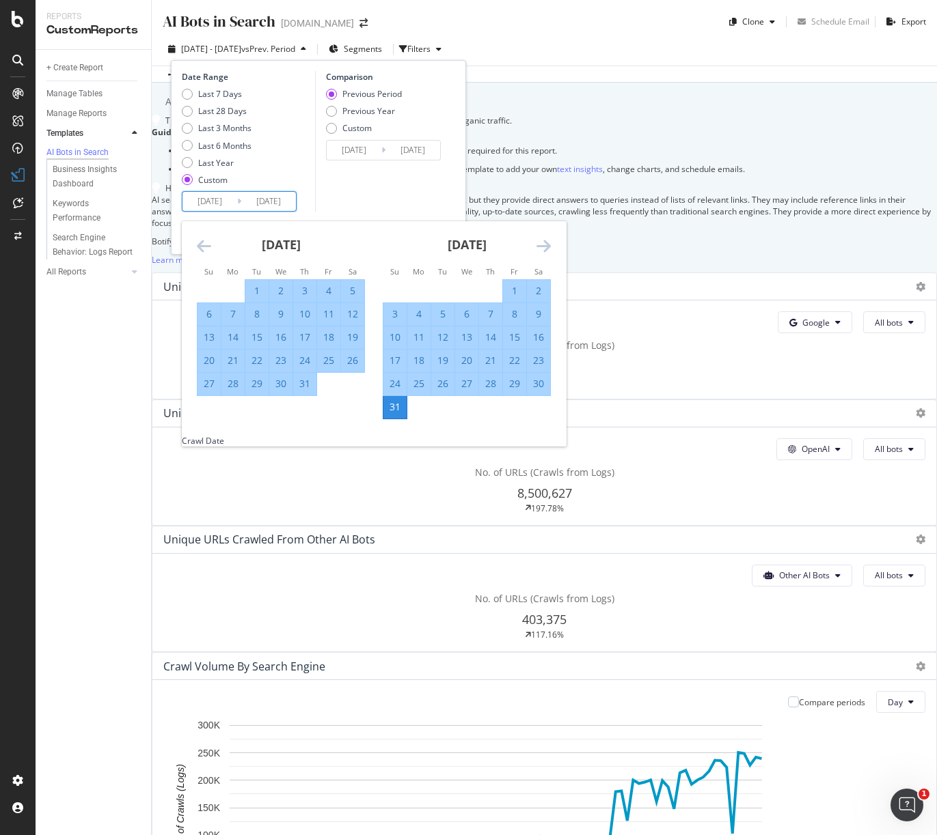
click at [514, 286] on div "1" at bounding box center [514, 291] width 23 height 14
type input "[DATE]"
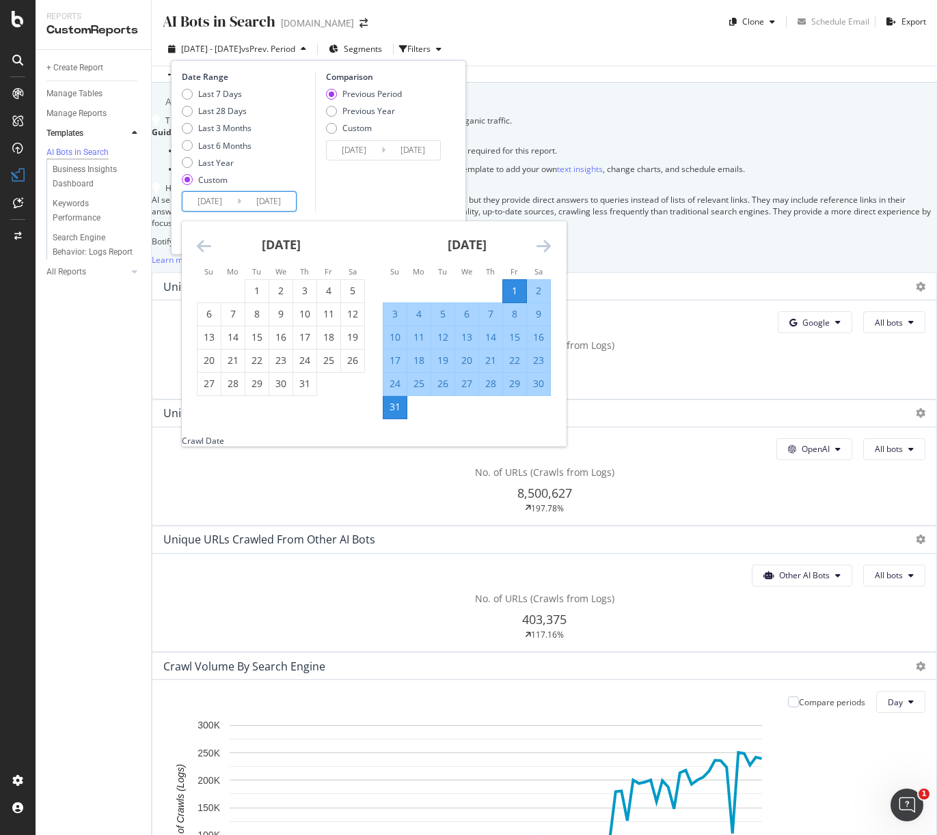
click at [542, 245] on icon "Move forward to switch to the next month." at bounding box center [543, 246] width 14 height 16
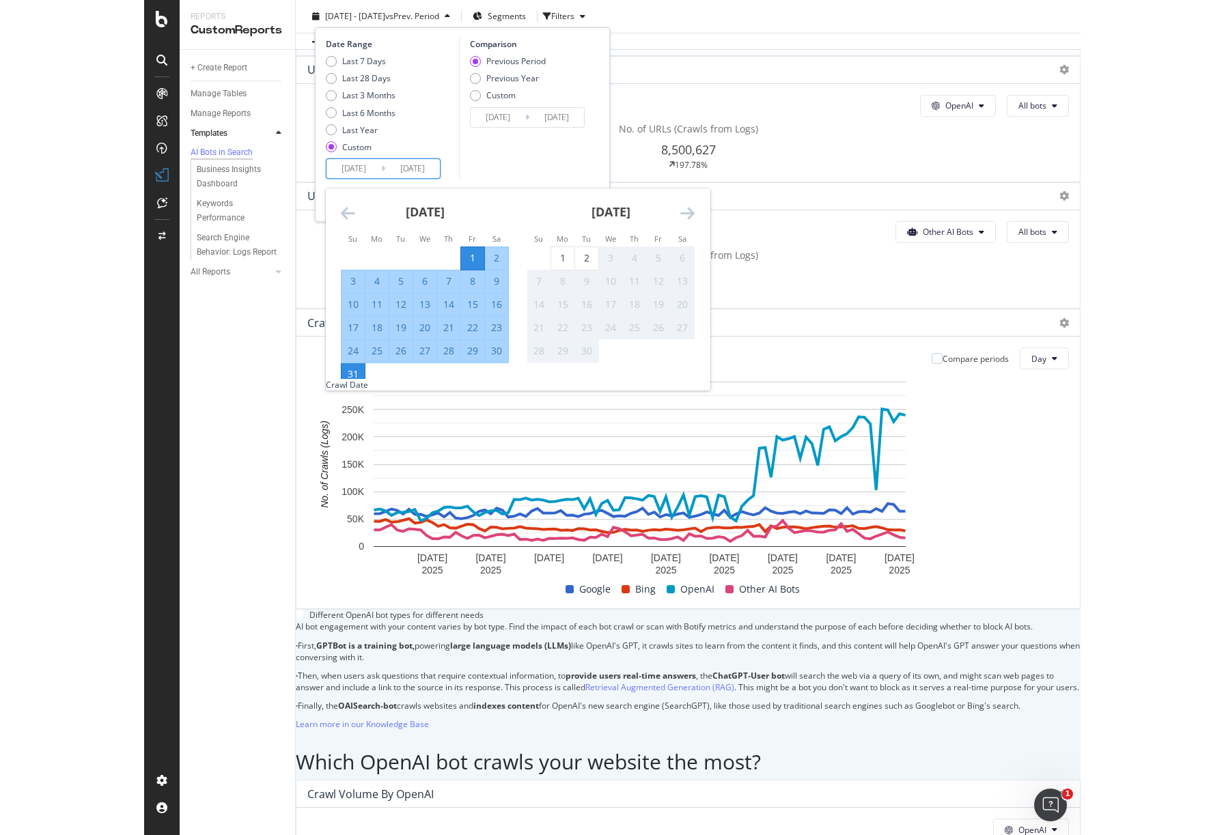
scroll to position [377, 0]
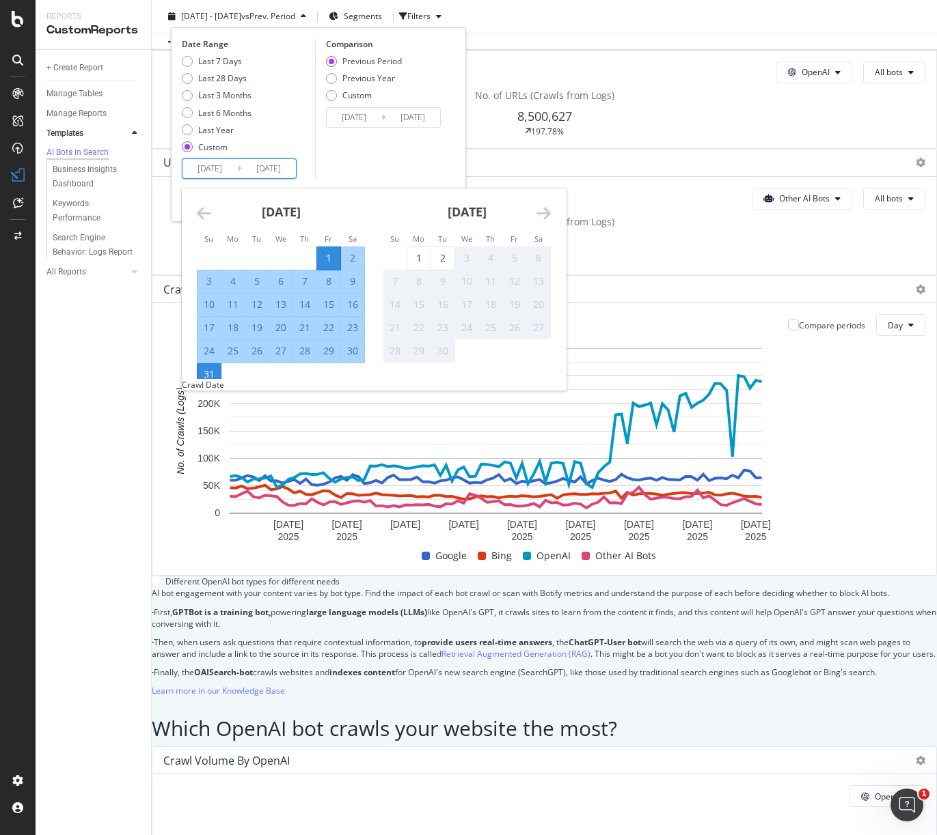
click at [214, 373] on div "31" at bounding box center [208, 375] width 23 height 14
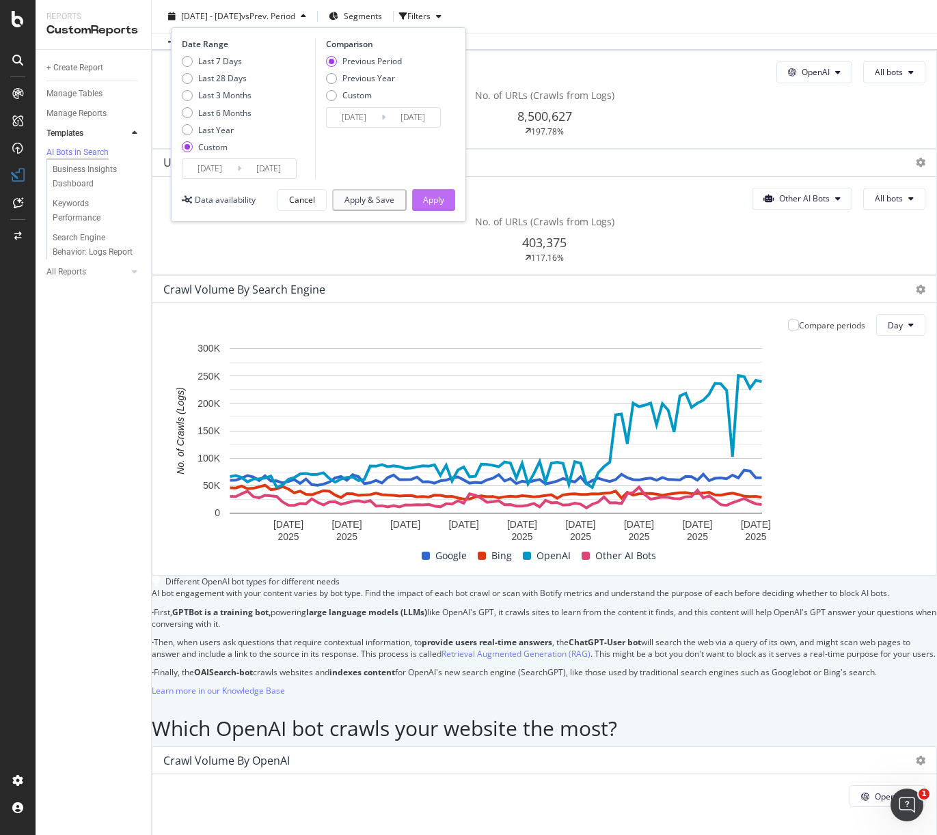
click at [432, 191] on div "Apply" at bounding box center [433, 200] width 21 height 20
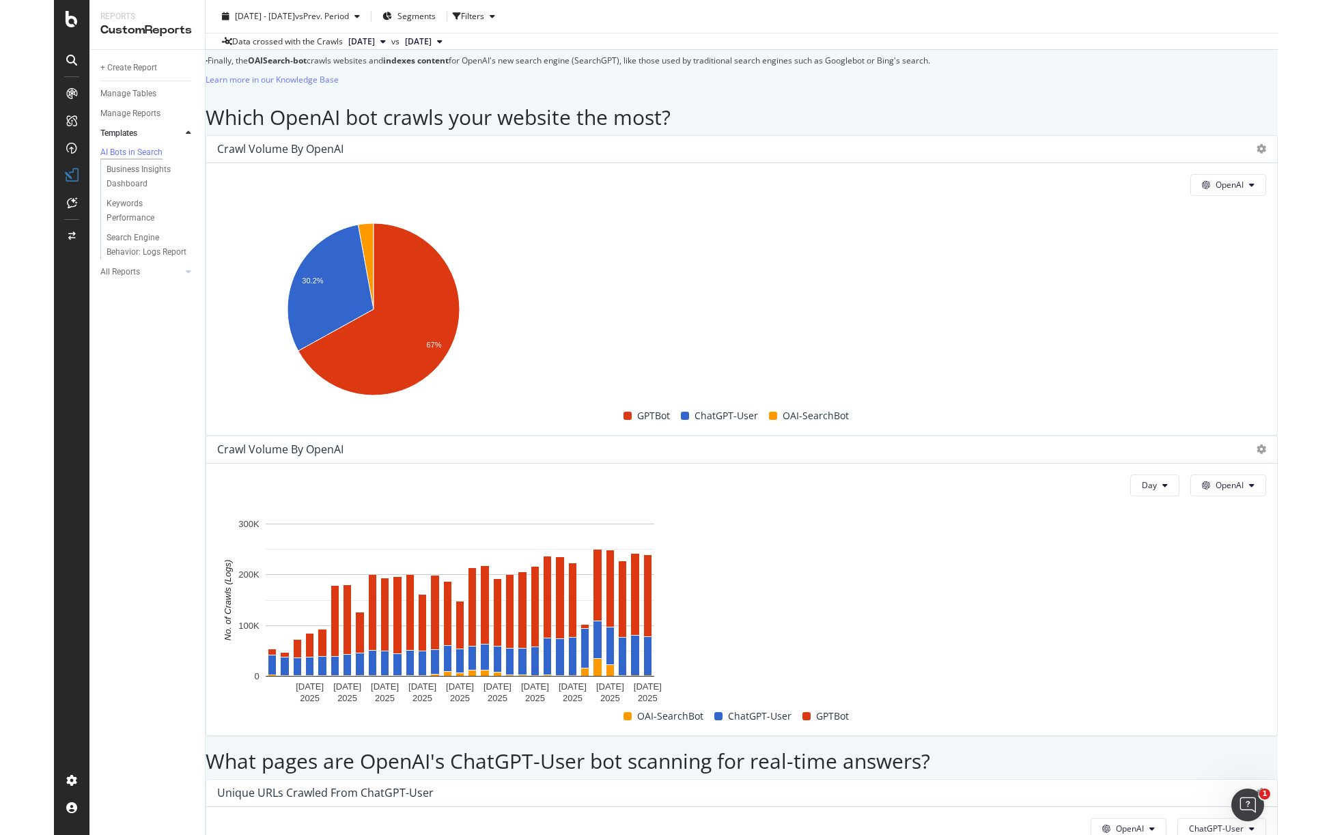
scroll to position [971, 0]
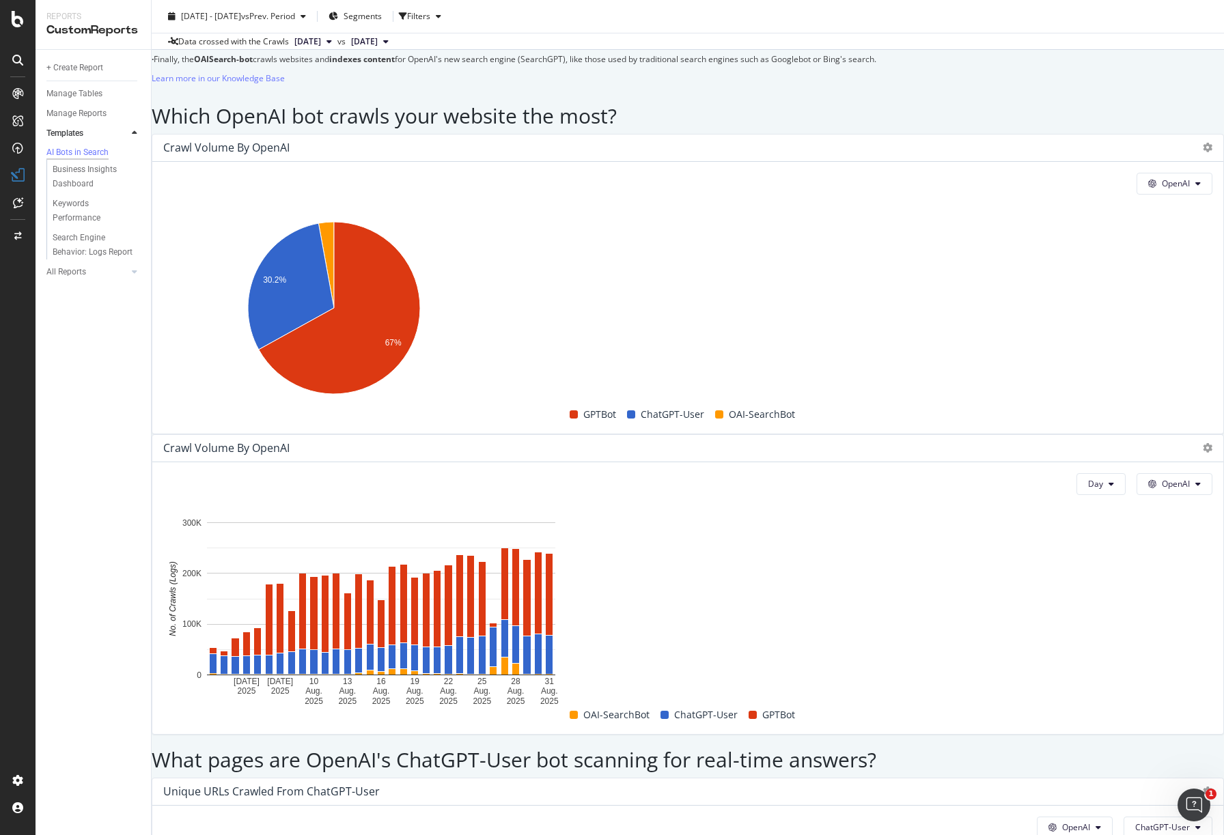
click at [1187, 418] on div "This report shows AI bot interaction with your website and its impact on your o…" at bounding box center [688, 829] width 1072 height 3372
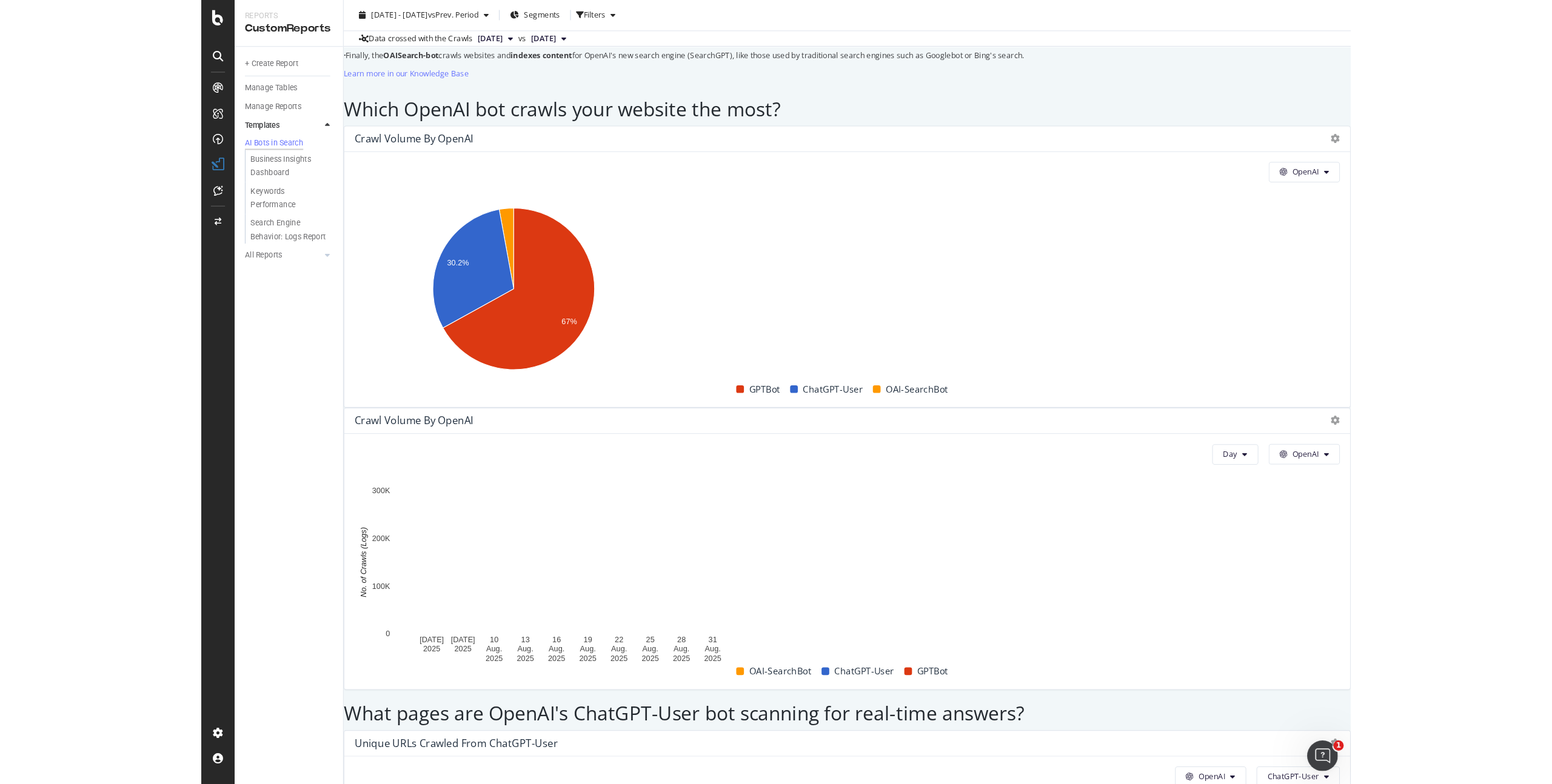
scroll to position [1013, 0]
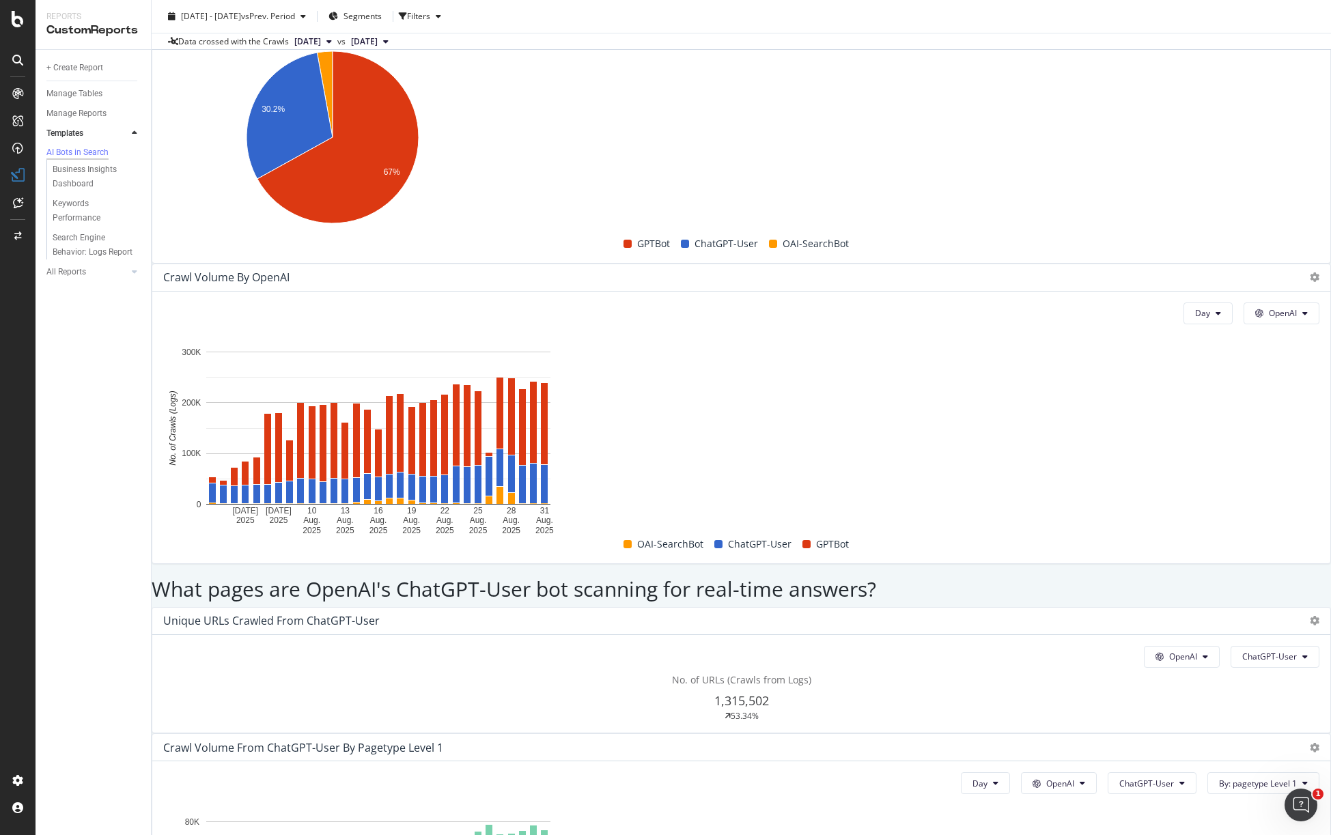
click at [1139, 391] on div "This report shows AI bot interaction with your website and its impact on your o…" at bounding box center [742, 653] width 1180 height 3360
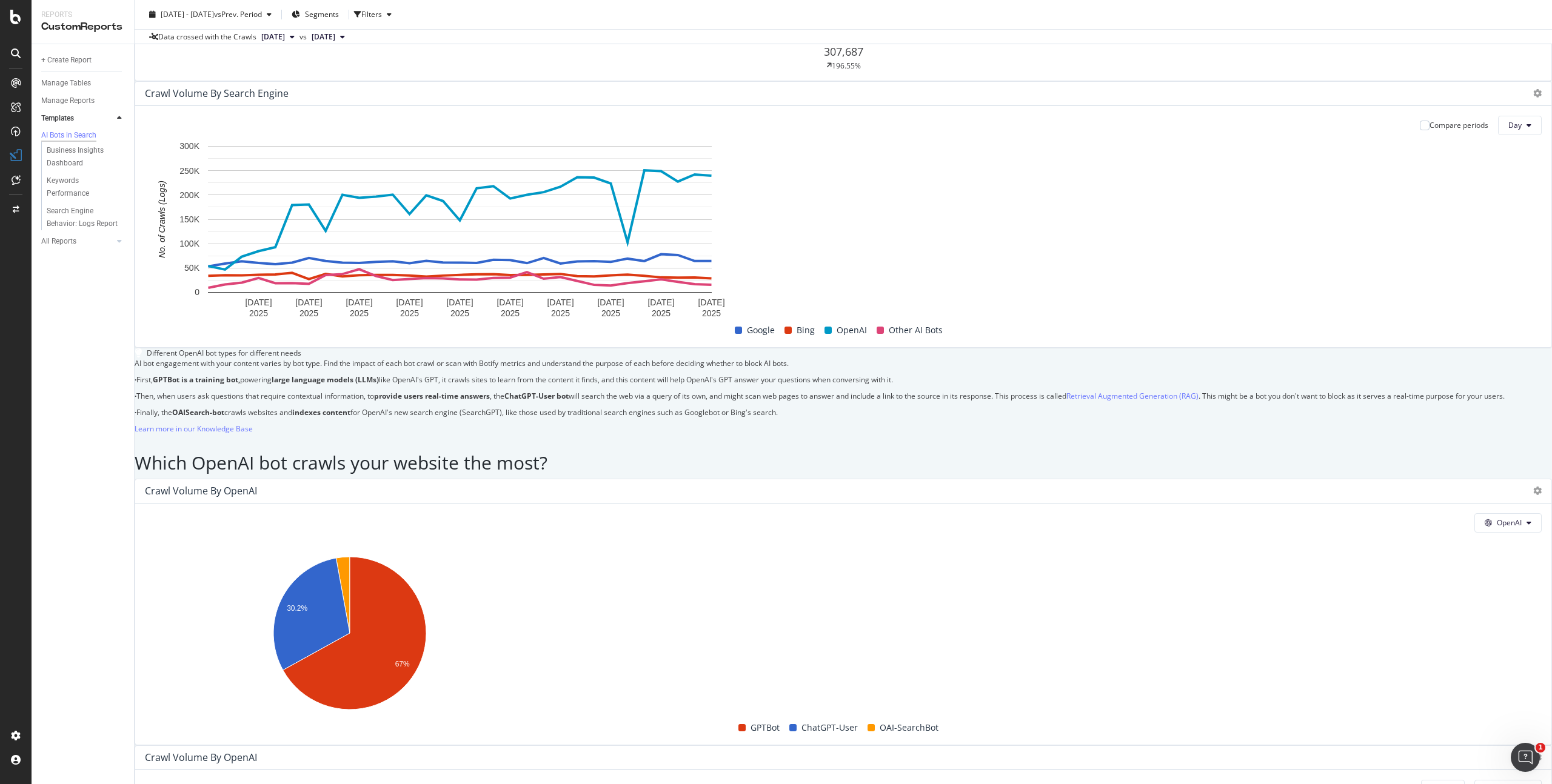
scroll to position [490, 0]
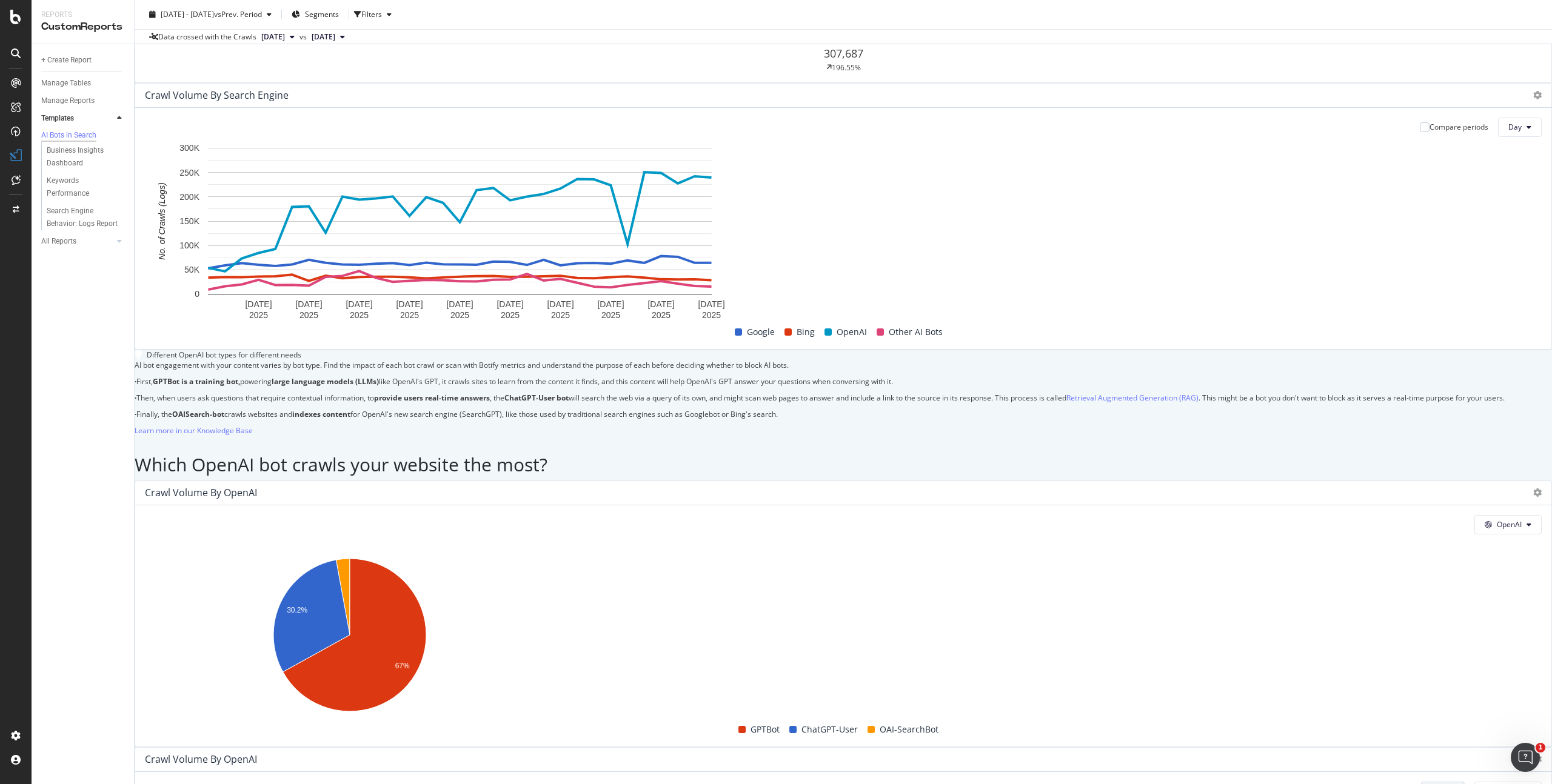
click at [1431, 741] on span "Day" at bounding box center [1438, 791] width 13 height 11
click at [950, 482] on span "Week" at bounding box center [949, 481] width 22 height 11
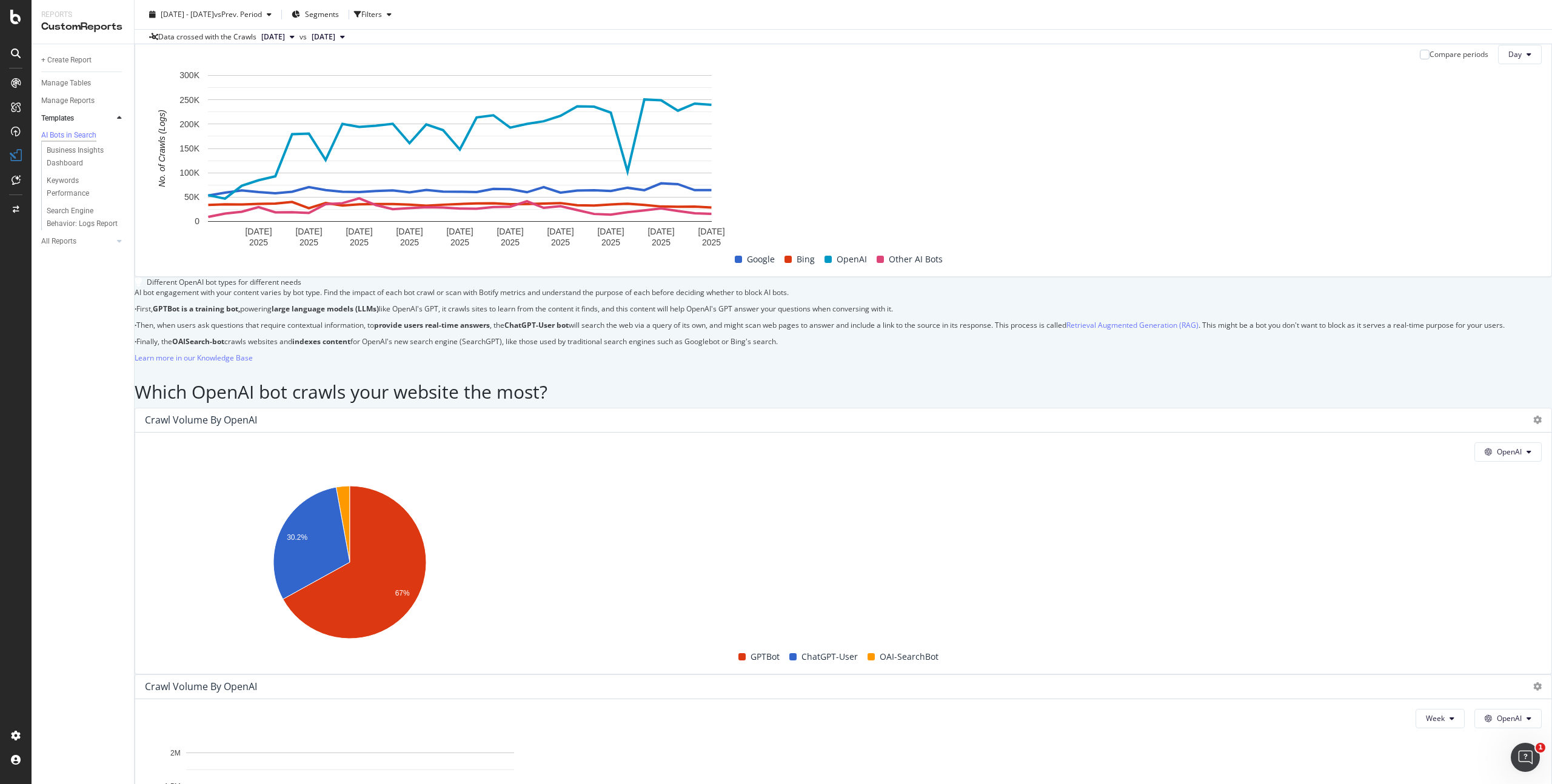
scroll to position [530, 0]
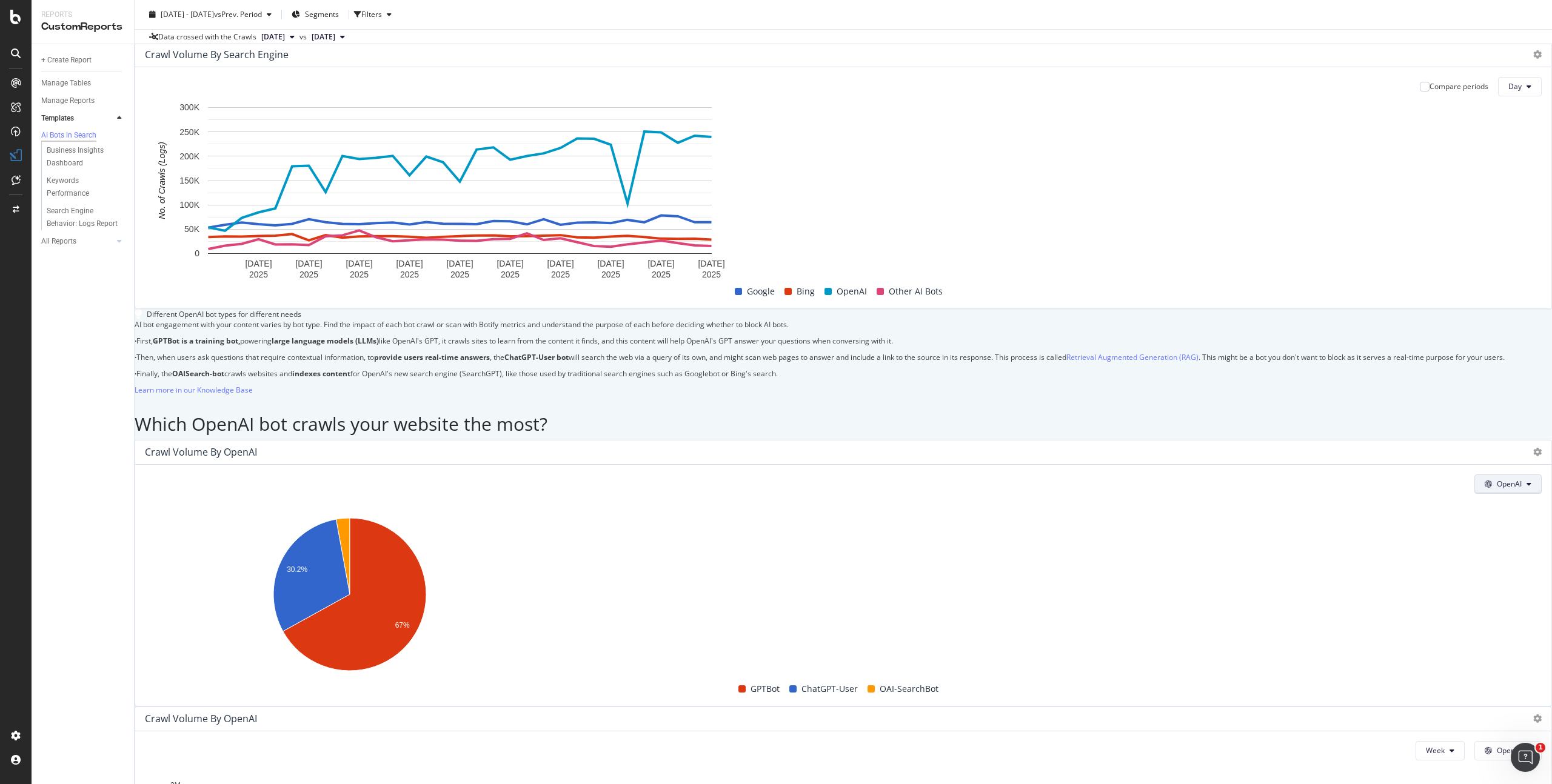
click at [1497, 479] on span "OpenAI" at bounding box center [1509, 484] width 25 height 11
click at [568, 485] on div "Other AI Bots" at bounding box center [583, 485] width 83 height 18
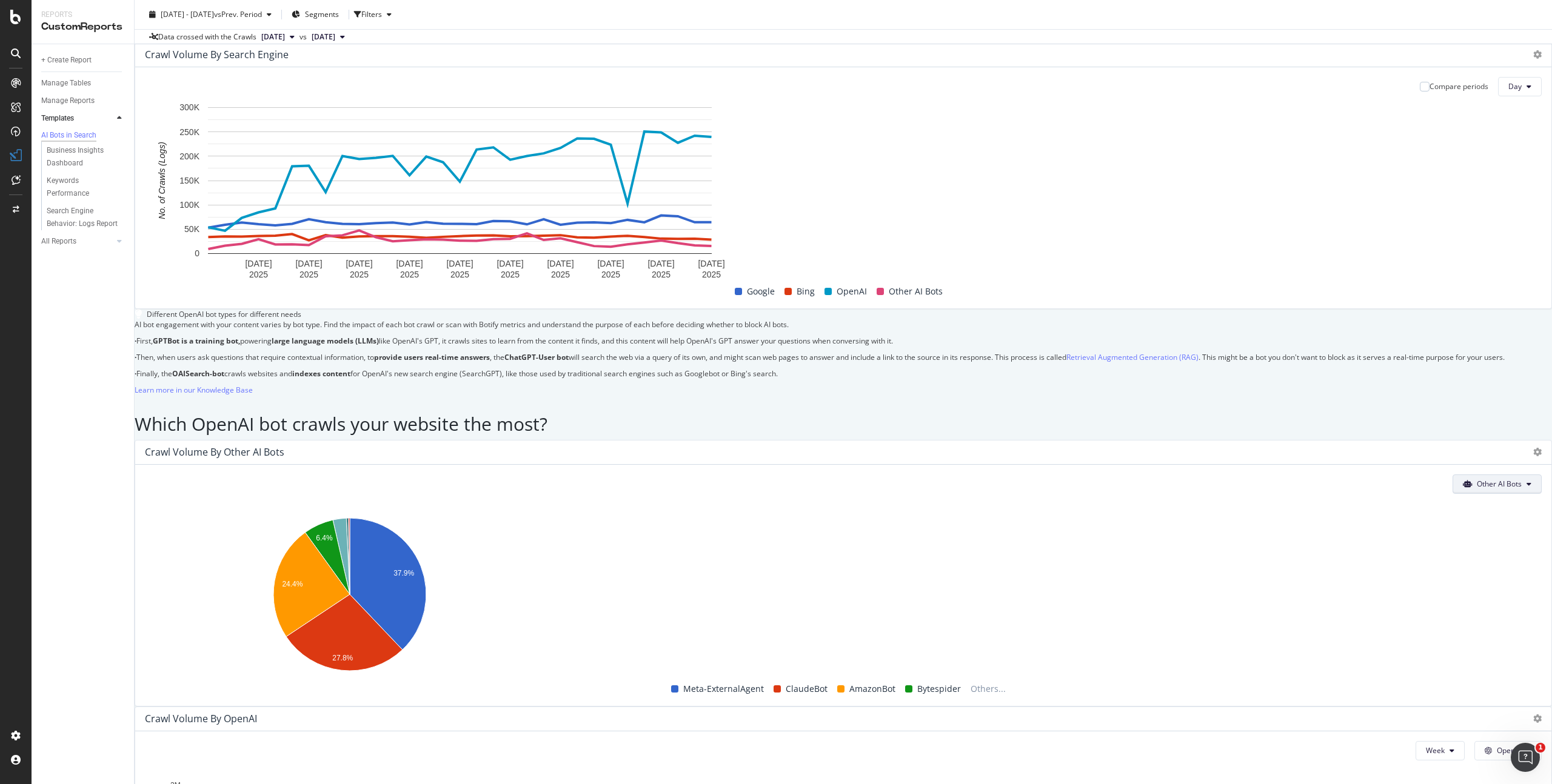
click at [1477, 479] on span "Other AI Bots" at bounding box center [1499, 484] width 45 height 11
click at [557, 461] on span "OpenAI" at bounding box center [571, 462] width 47 height 11
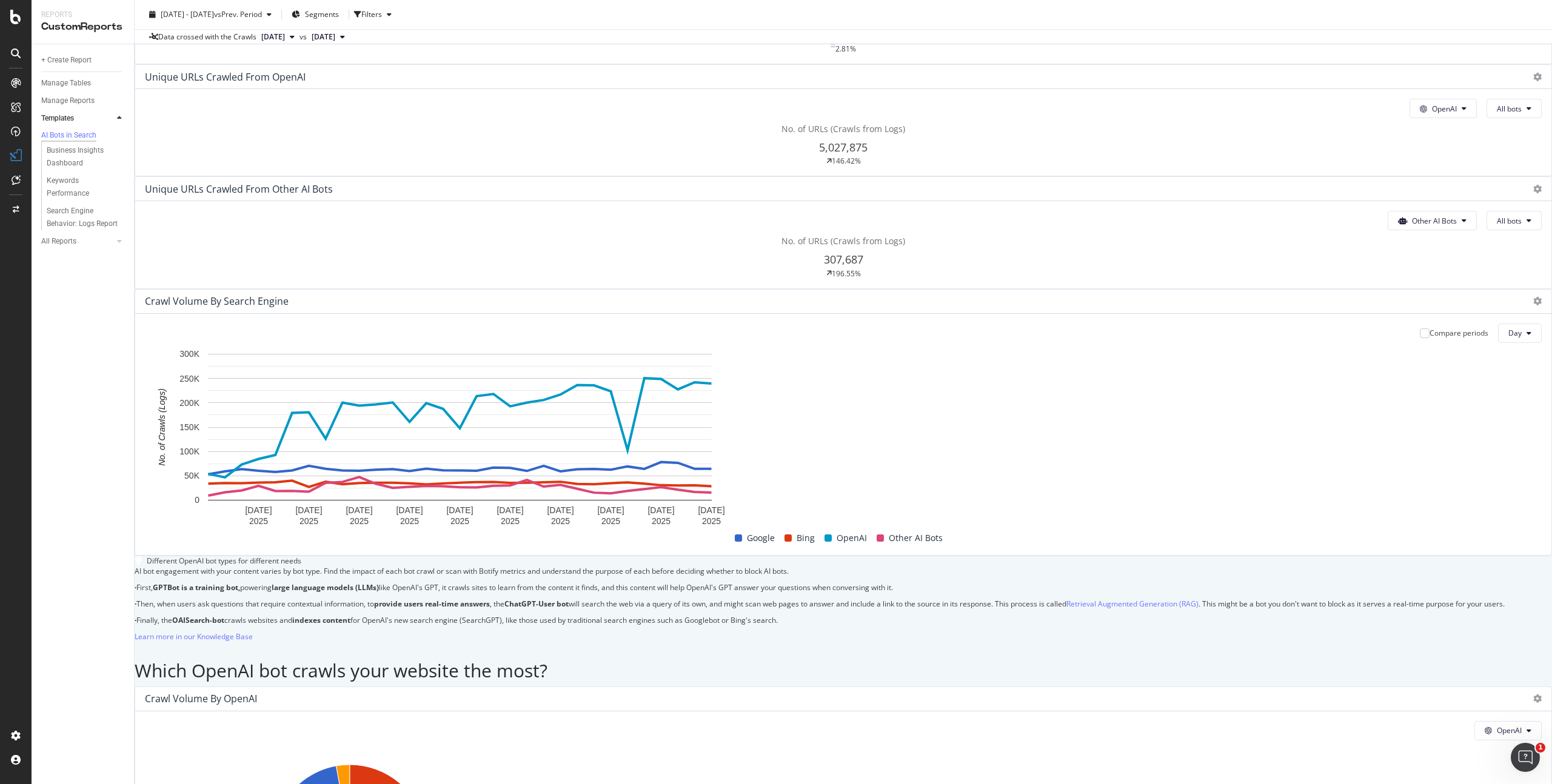
scroll to position [249, 0]
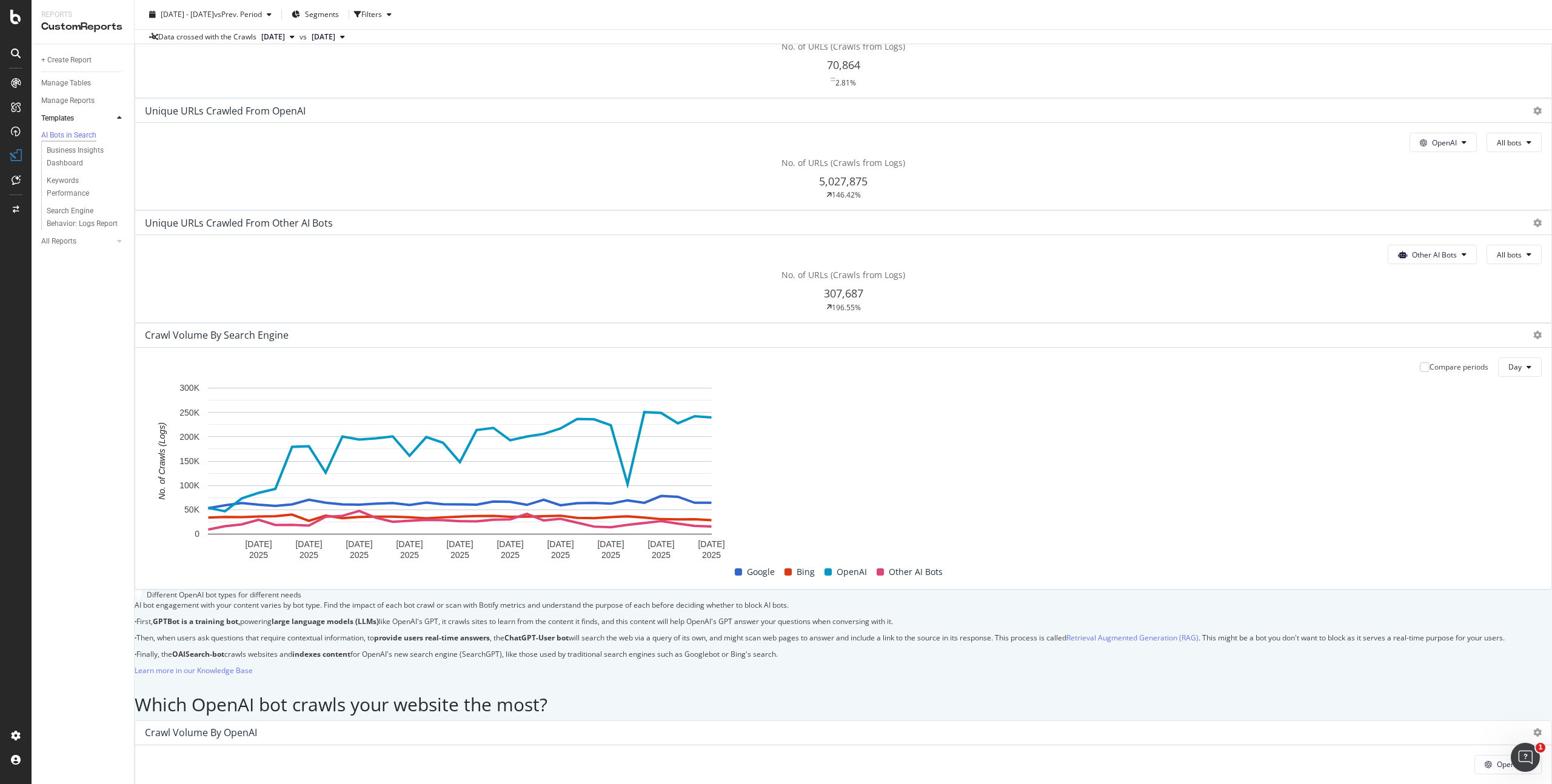
click at [863, 286] on span "307,687" at bounding box center [843, 293] width 39 height 14
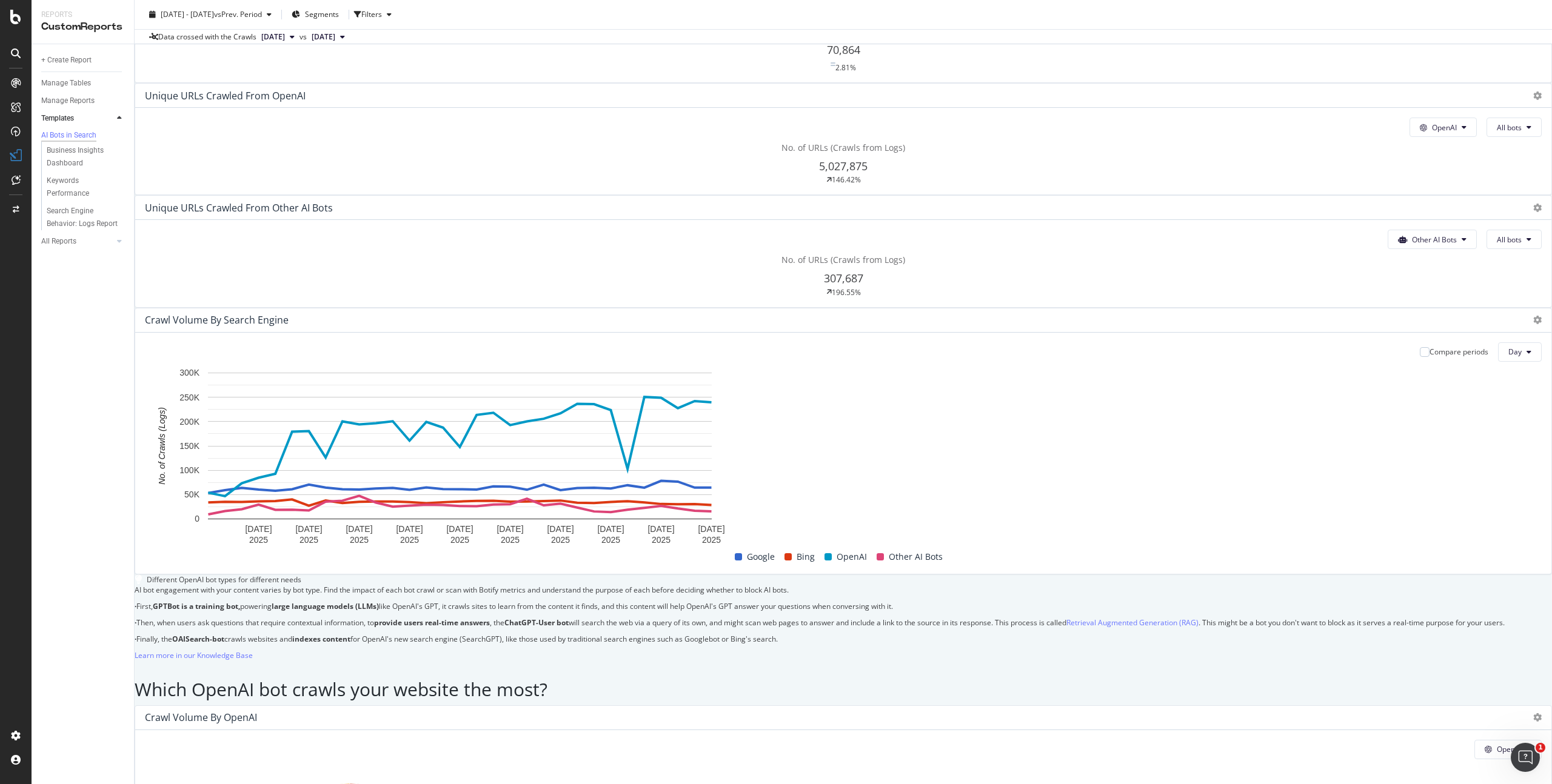
scroll to position [309, 0]
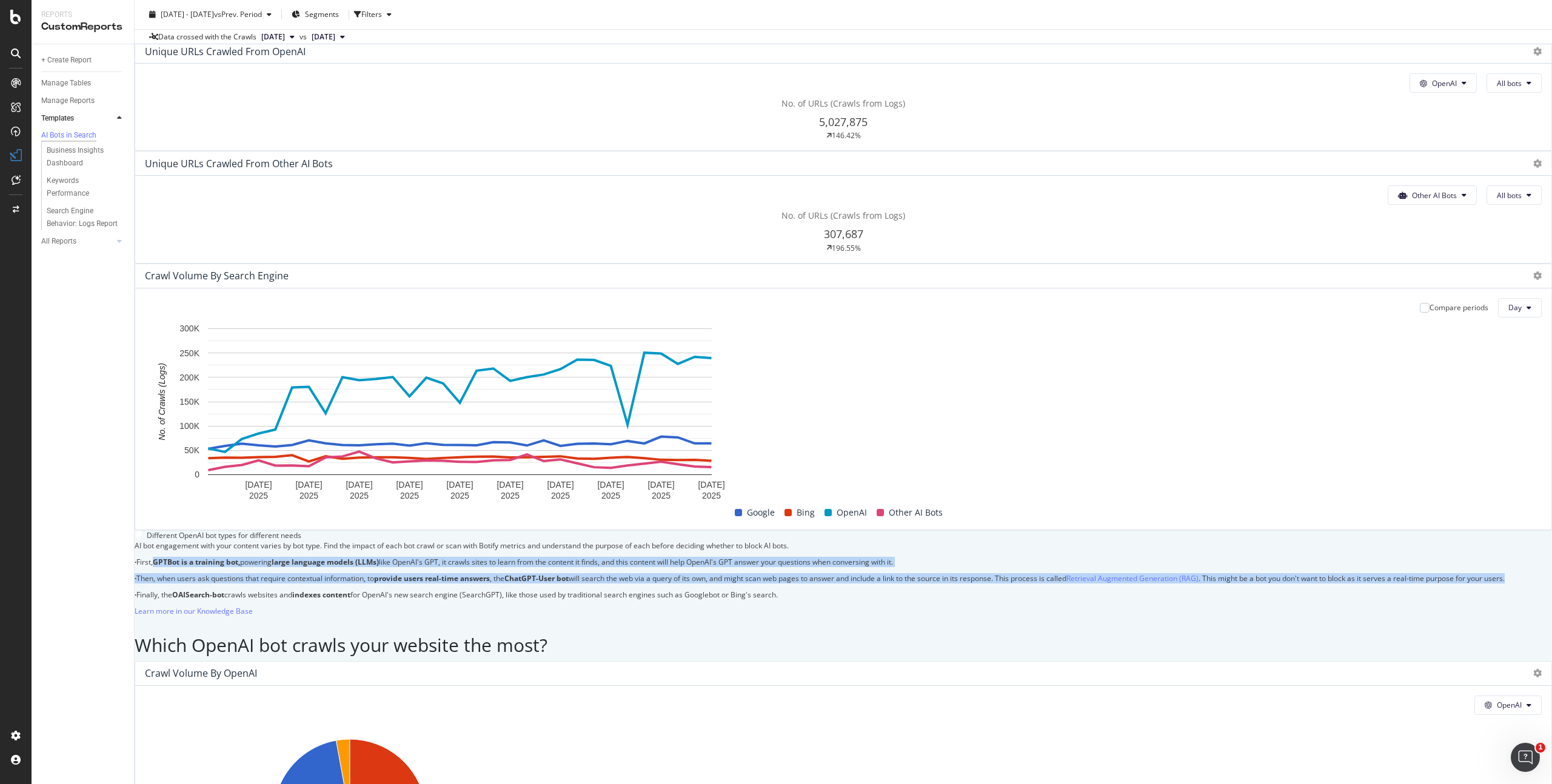
drag, startPoint x: 881, startPoint y: 332, endPoint x: 975, endPoint y: 387, distance: 108.9
click at [933, 540] on div "AI bot engagement with your content varies by bot type. Find the impact of each…" at bounding box center [843, 581] width 1417 height 82
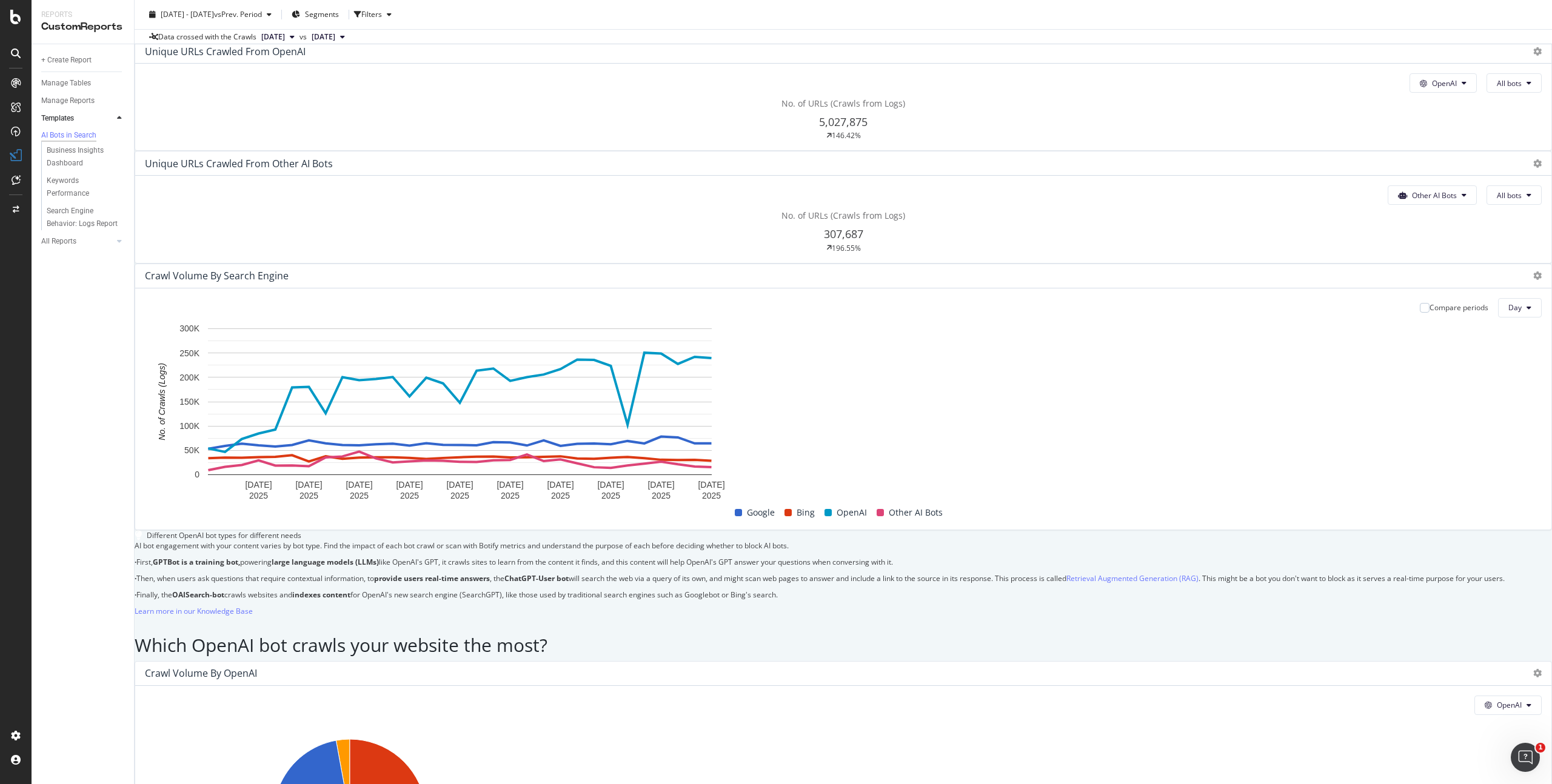
drag, startPoint x: 1047, startPoint y: 406, endPoint x: 955, endPoint y: 387, distance: 93.9
click at [1047, 590] on p "· Finally, the OAISearch-bot crawls websites and indexes content for OpenAI's n…" at bounding box center [843, 595] width 1417 height 11
drag, startPoint x: 857, startPoint y: 327, endPoint x: 914, endPoint y: 408, distance: 99.0
click at [913, 530] on div "Different OpenAI bot types for different needs AI bot engagement with your cont…" at bounding box center [843, 576] width 1417 height 93
copy div "· First, GPTBot is a training bot, powering large language models (LLMs) like O…"
